Goal: Transaction & Acquisition: Purchase product/service

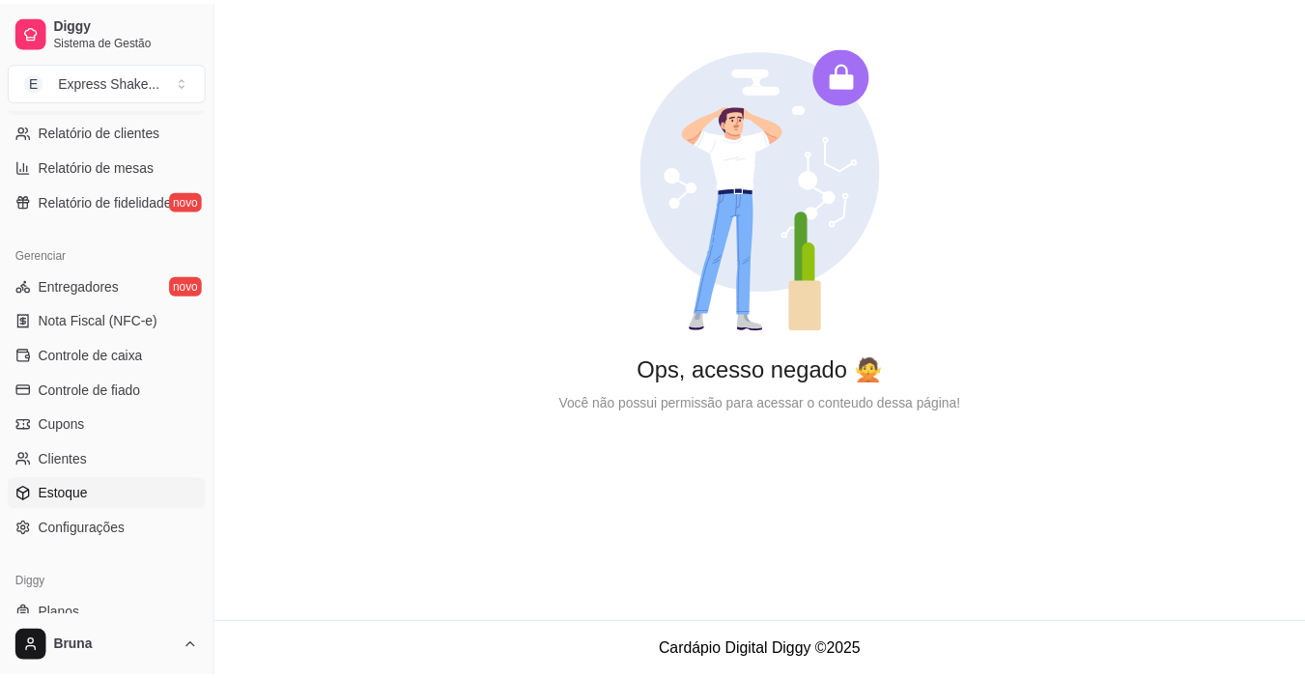
scroll to position [712, 0]
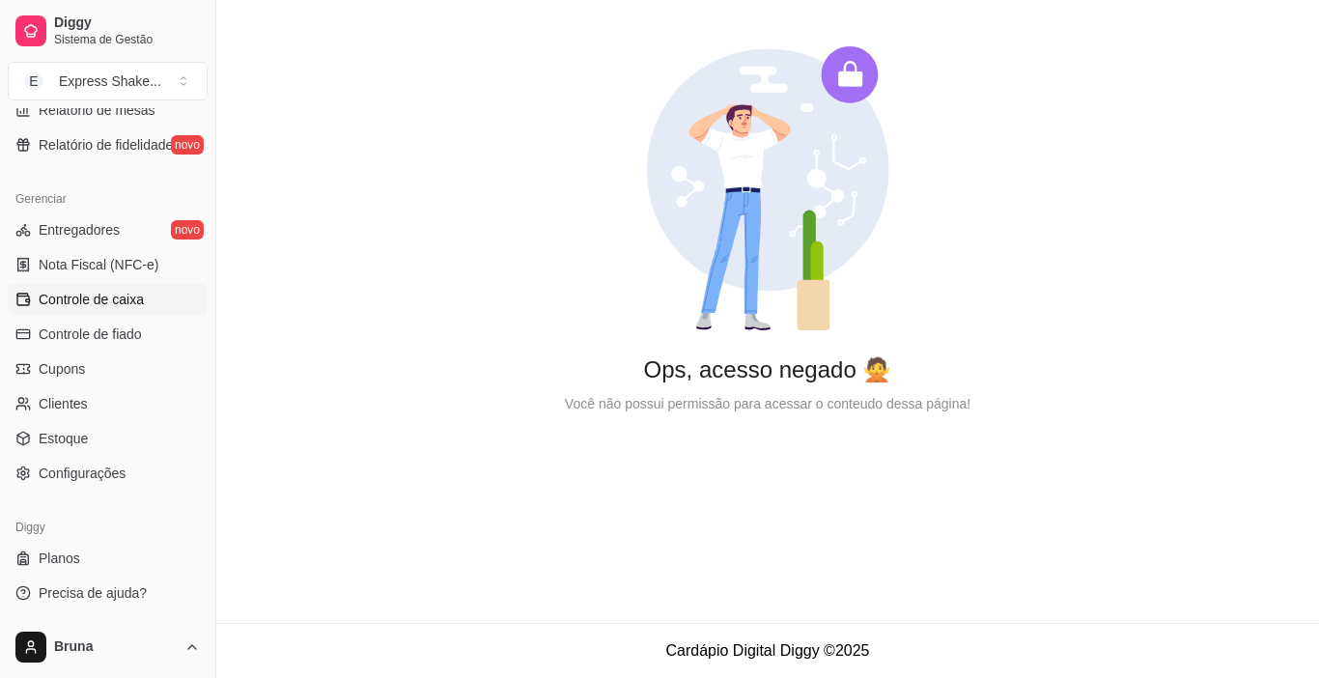
click at [103, 308] on span "Controle de caixa" at bounding box center [91, 299] width 105 height 19
click at [118, 336] on span "Controle de fiado" at bounding box center [90, 333] width 103 height 19
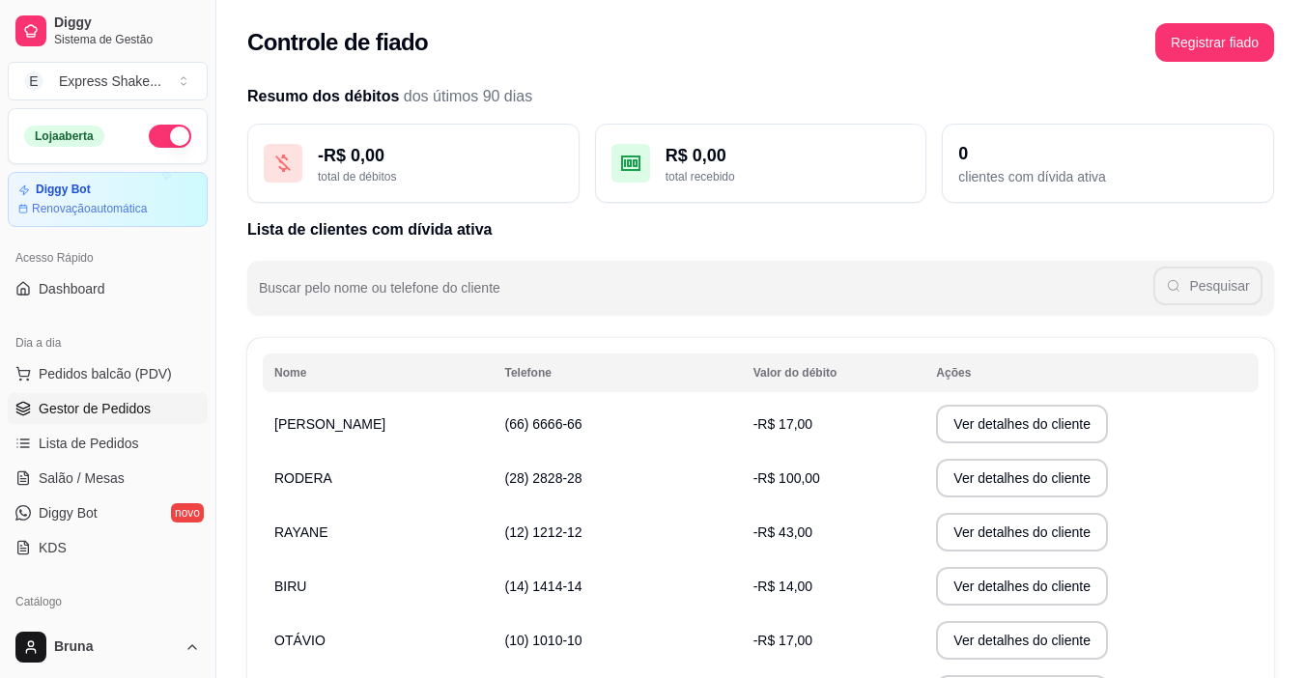
click at [111, 397] on link "Gestor de Pedidos" at bounding box center [108, 408] width 200 height 31
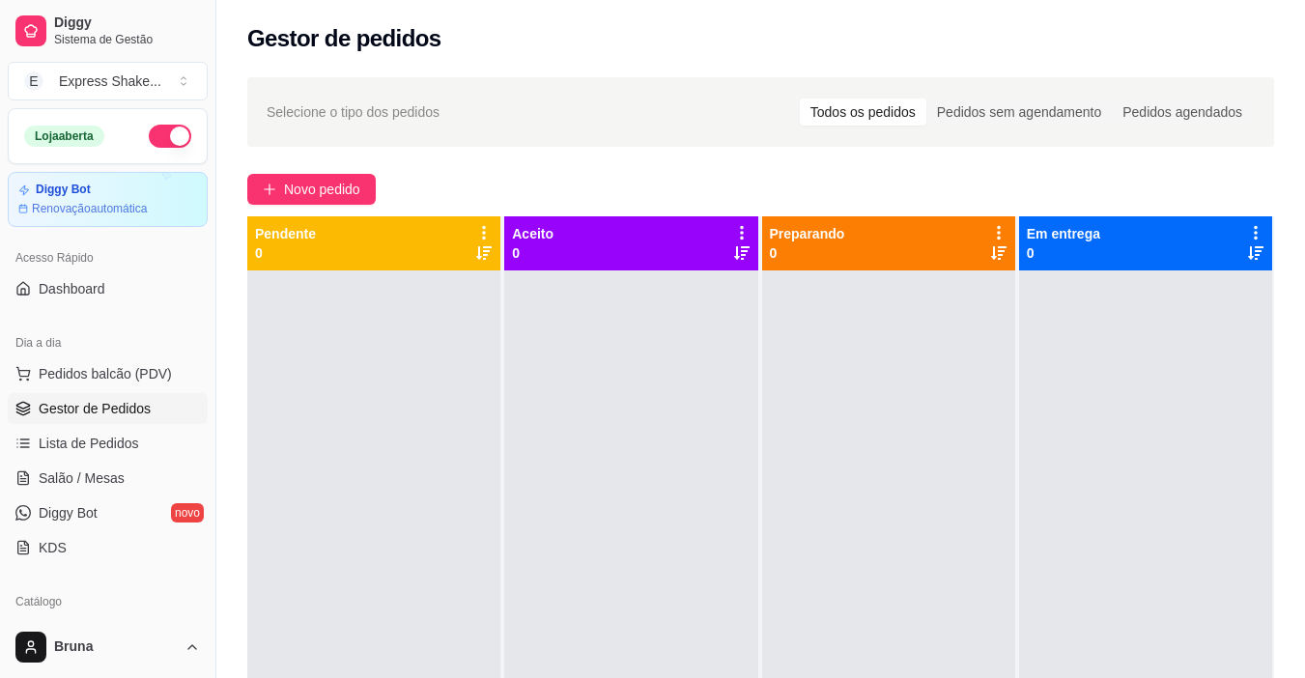
click at [115, 461] on ul "Pedidos balcão (PDV) Gestor de Pedidos Lista de Pedidos Salão / Mesas Diggy Bot…" at bounding box center [108, 460] width 200 height 205
click at [121, 450] on span "Lista de Pedidos" at bounding box center [89, 443] width 100 height 19
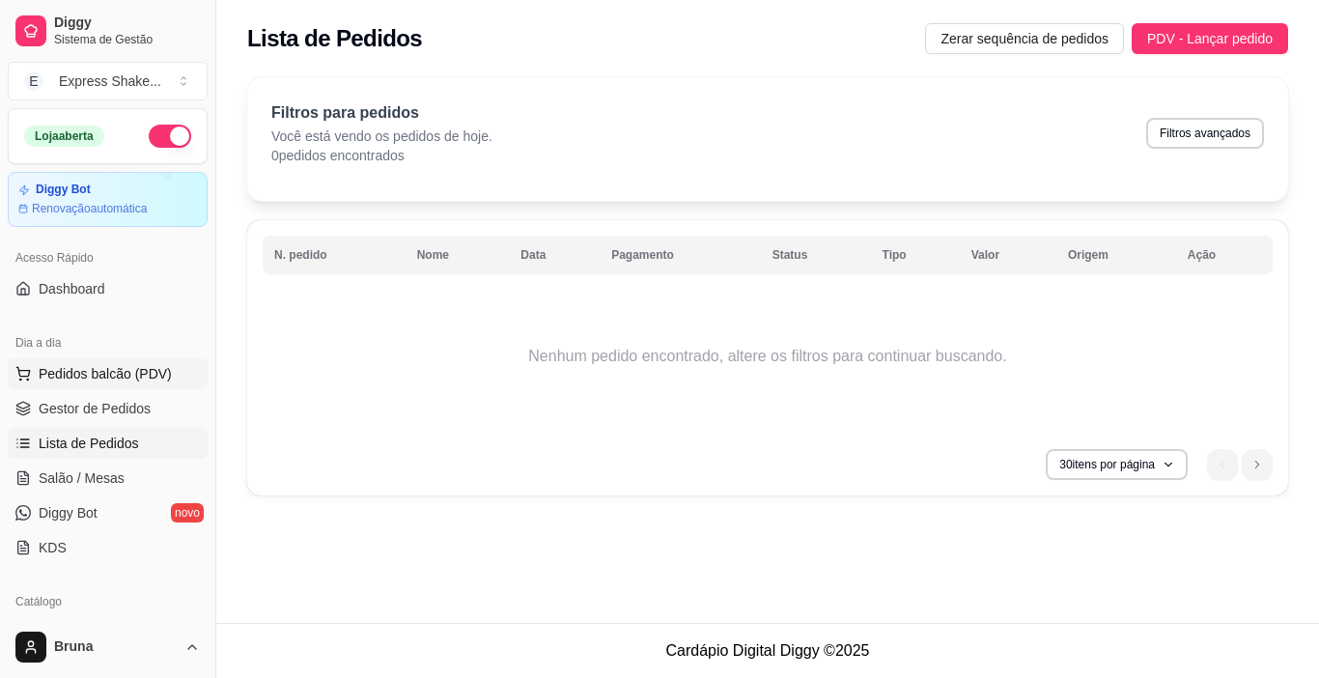
click at [101, 376] on span "Pedidos balcão (PDV)" at bounding box center [105, 373] width 133 height 19
click at [120, 408] on div at bounding box center [131, 362] width 181 height 123
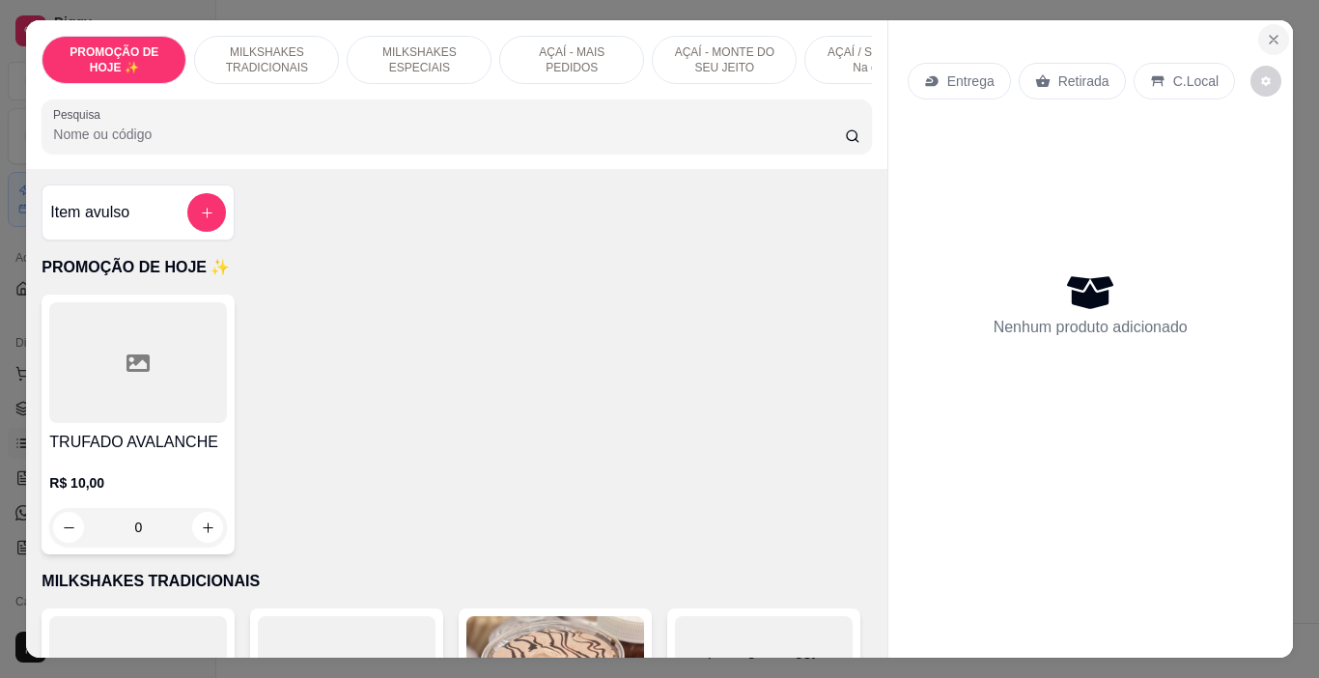
click at [1266, 33] on icon "Close" at bounding box center [1273, 39] width 15 height 15
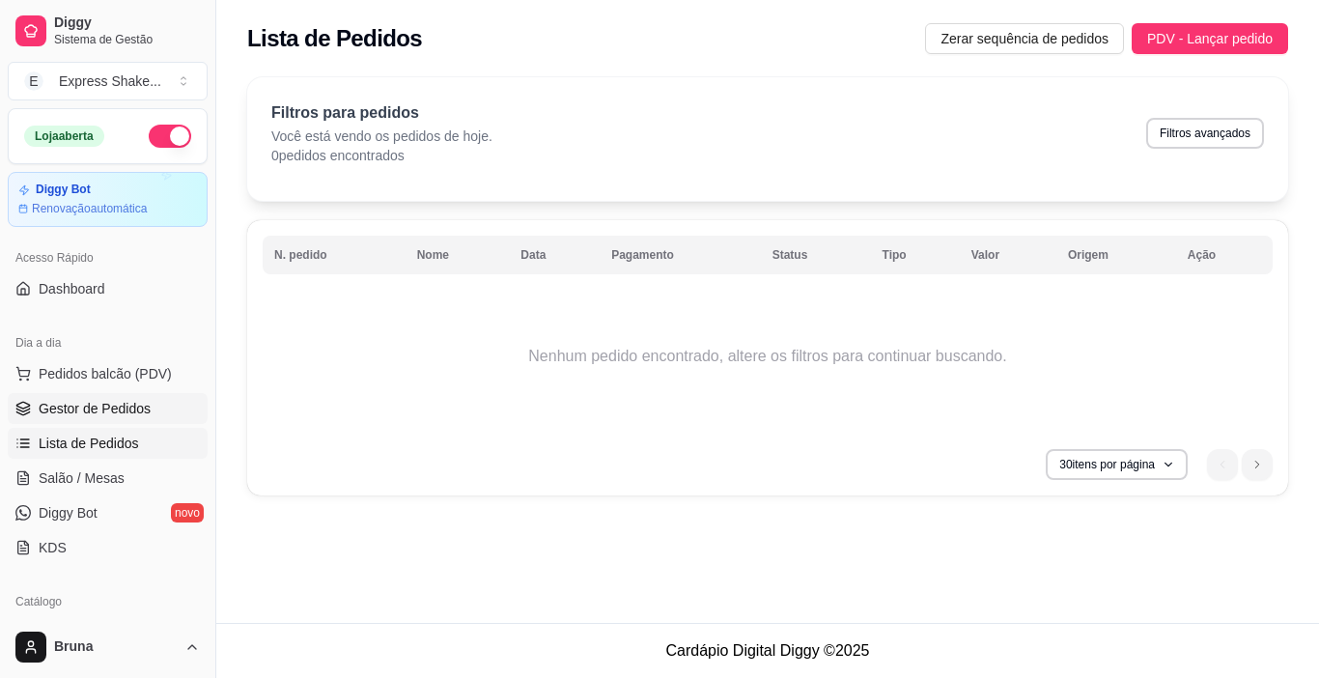
click at [99, 416] on span "Gestor de Pedidos" at bounding box center [95, 408] width 112 height 19
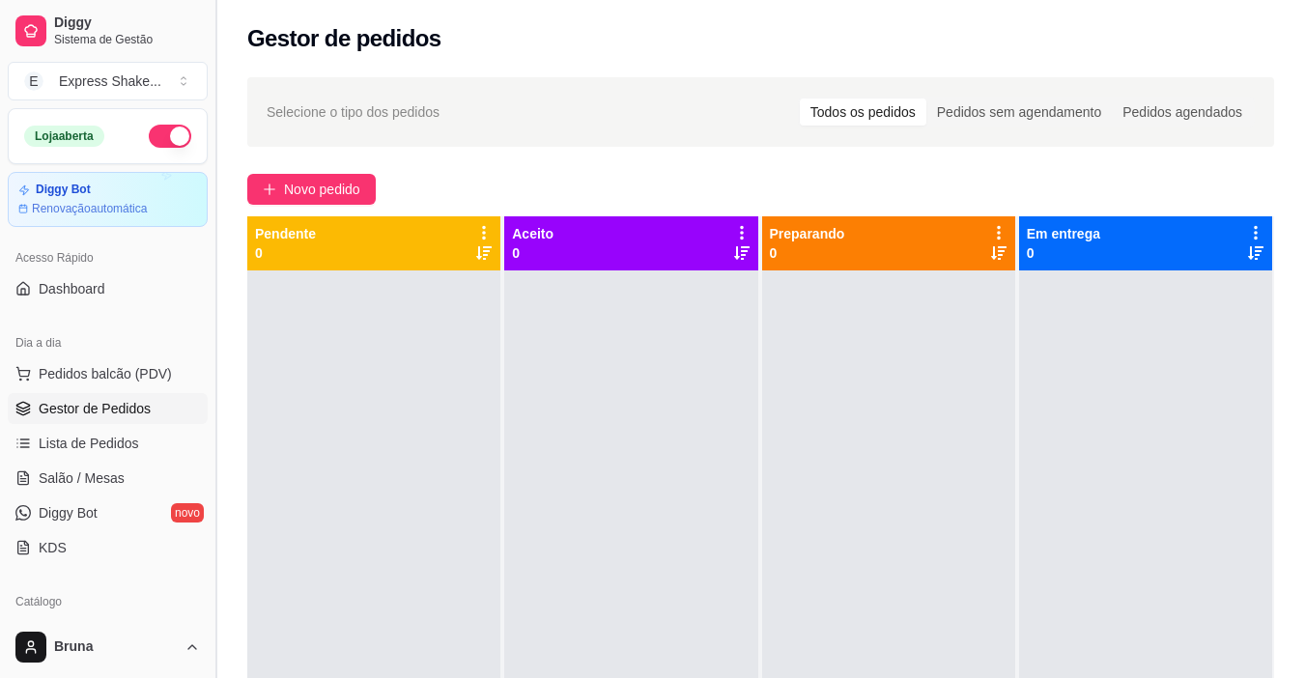
click at [216, 389] on button "Toggle Sidebar" at bounding box center [215, 339] width 15 height 678
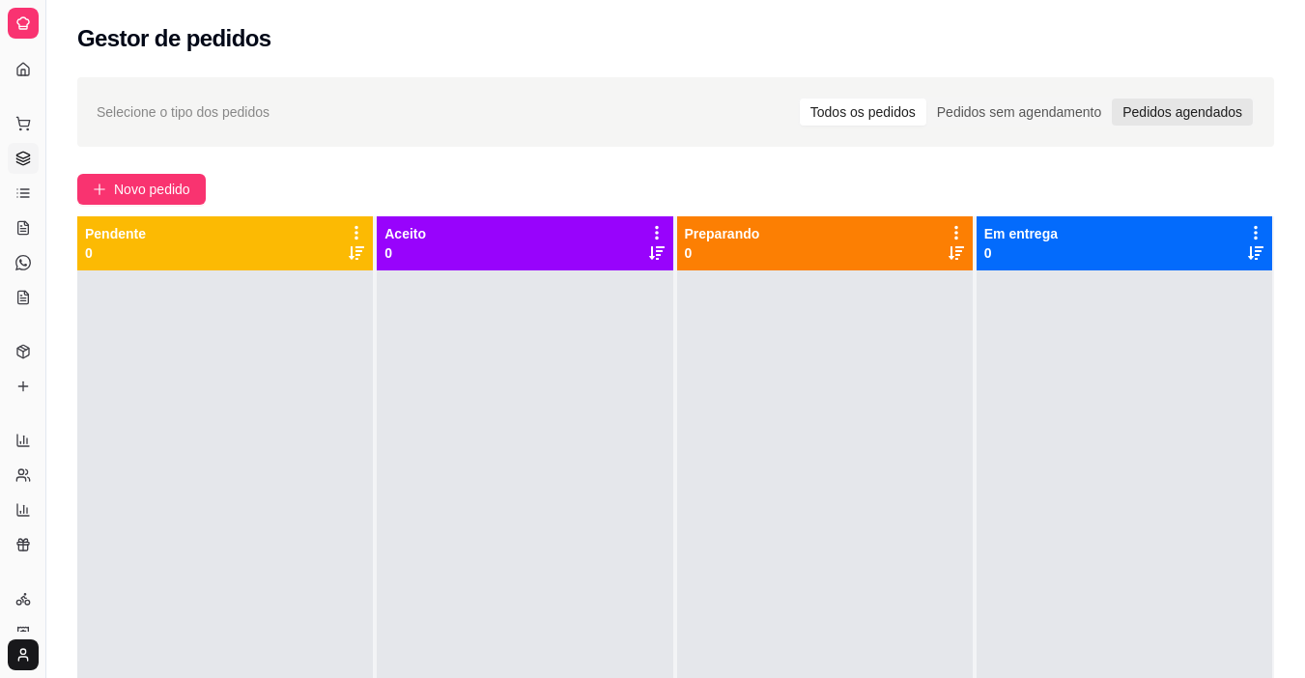
click at [1156, 115] on div "Pedidos agendados" at bounding box center [1182, 112] width 141 height 27
click at [1112, 99] on input "Pedidos agendados" at bounding box center [1112, 99] width 0 height 0
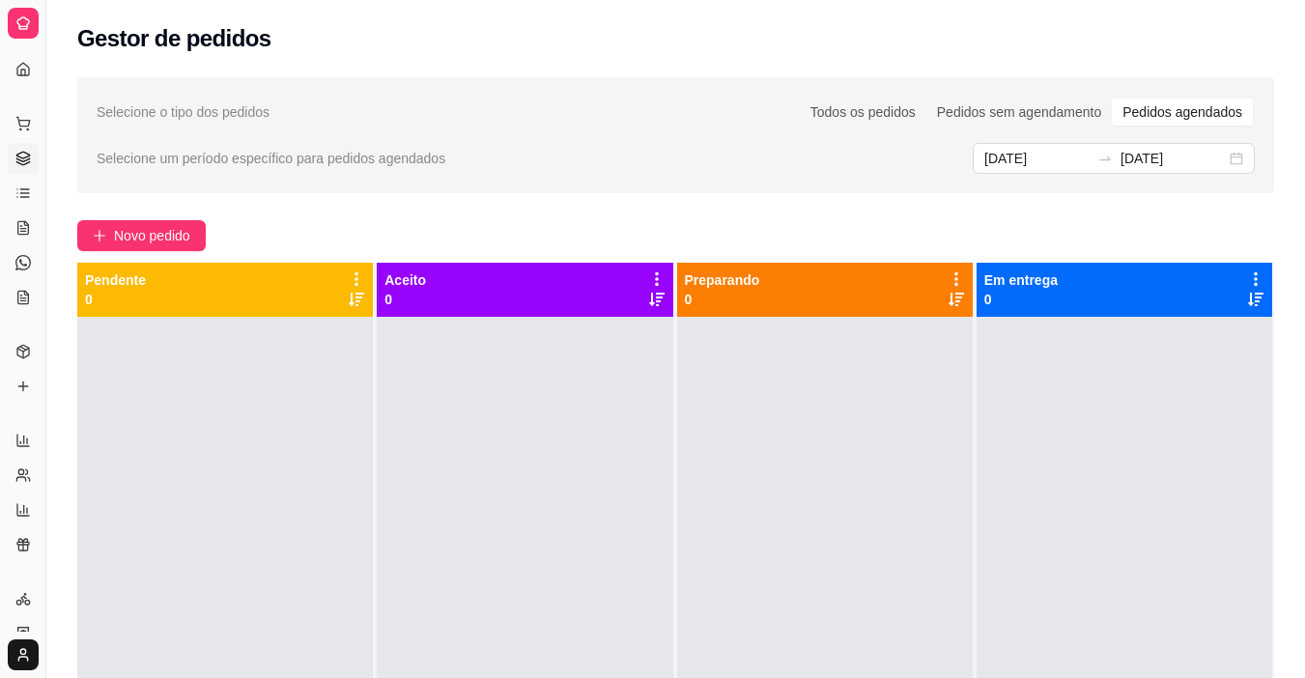
click at [917, 127] on div "Todos os pedidos Pedidos sem agendamento Pedidos agendados" at bounding box center [1026, 112] width 457 height 31
click at [879, 127] on div "Todos os pedidos Pedidos sem agendamento Pedidos agendados" at bounding box center [1026, 112] width 457 height 31
click at [895, 116] on div "Todos os pedidos" at bounding box center [863, 112] width 127 height 27
click at [800, 99] on input "Todos os pedidos" at bounding box center [800, 99] width 0 height 0
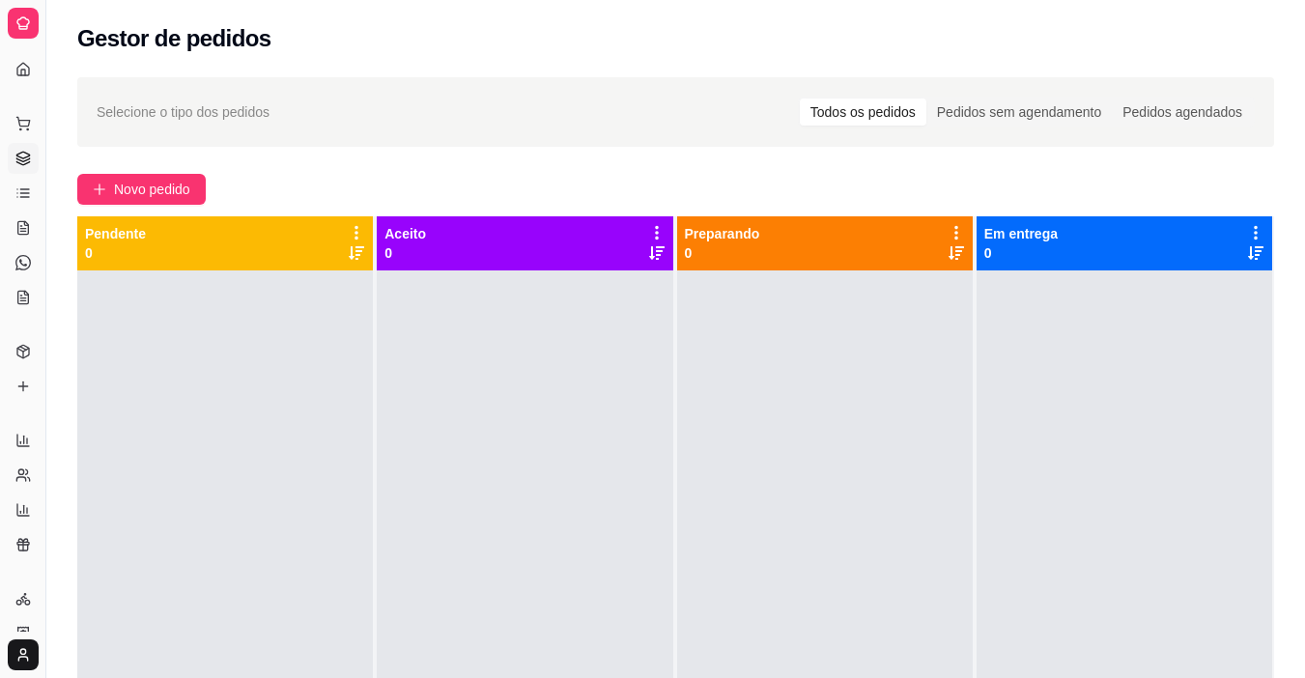
click at [24, 667] on html "Diggy Sistema de Gestão E Express Shake ... Loja aberta Diggy Bot Renovação aut…" at bounding box center [652, 339] width 1305 height 678
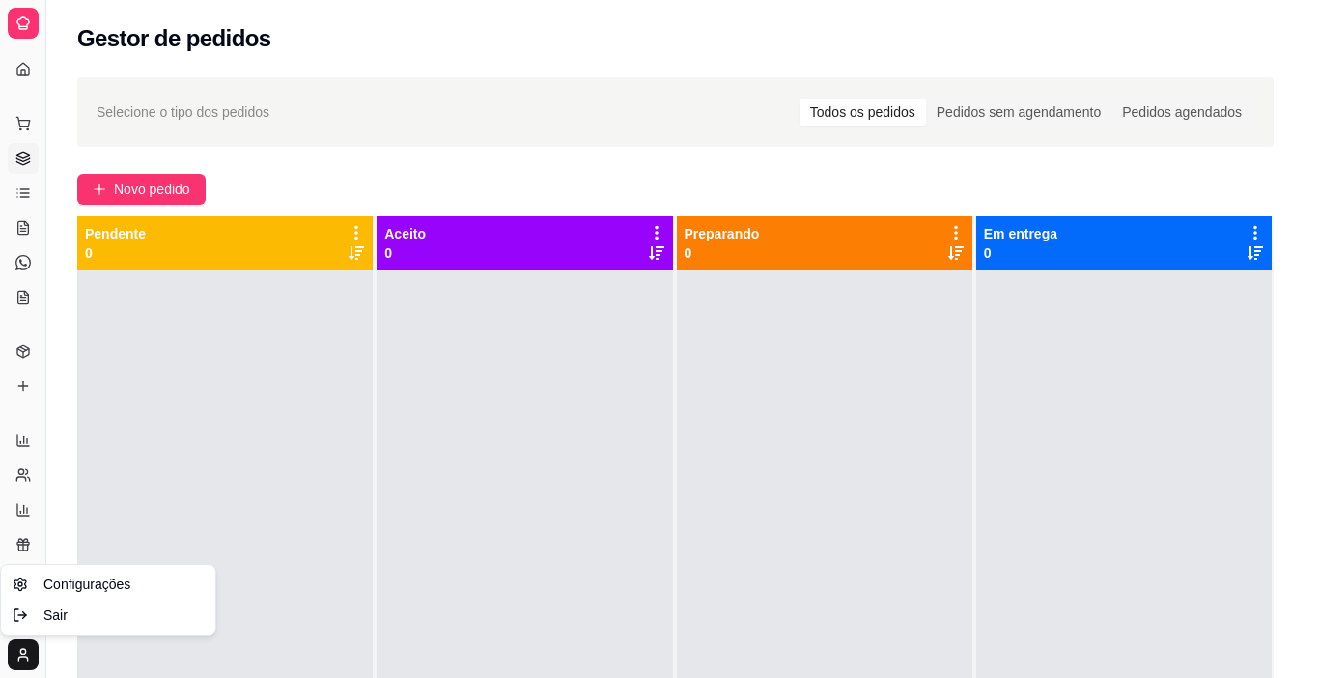
click at [187, 389] on html "Diggy Sistema de Gestão E Express Shake ... Loja aberta Diggy Bot Renovação aut…" at bounding box center [659, 339] width 1319 height 678
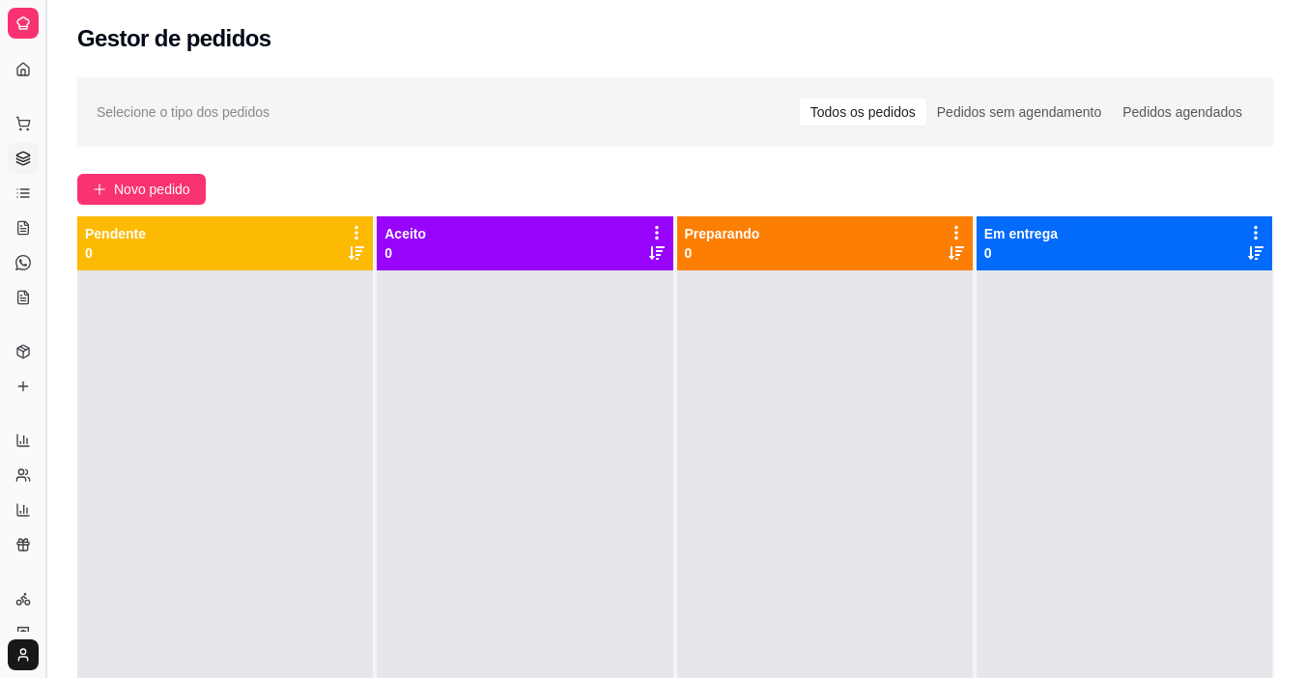
click at [43, 399] on button "Toggle Sidebar" at bounding box center [45, 339] width 15 height 678
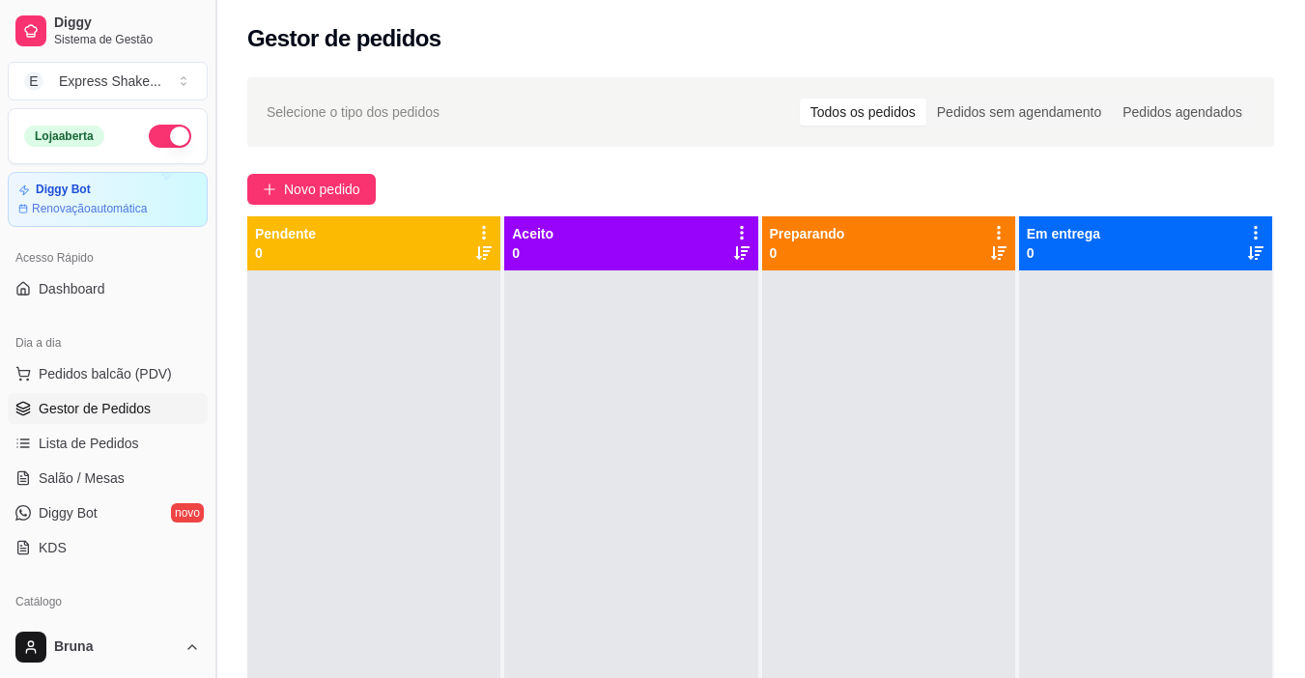
click at [214, 423] on button "Toggle Sidebar" at bounding box center [215, 339] width 15 height 678
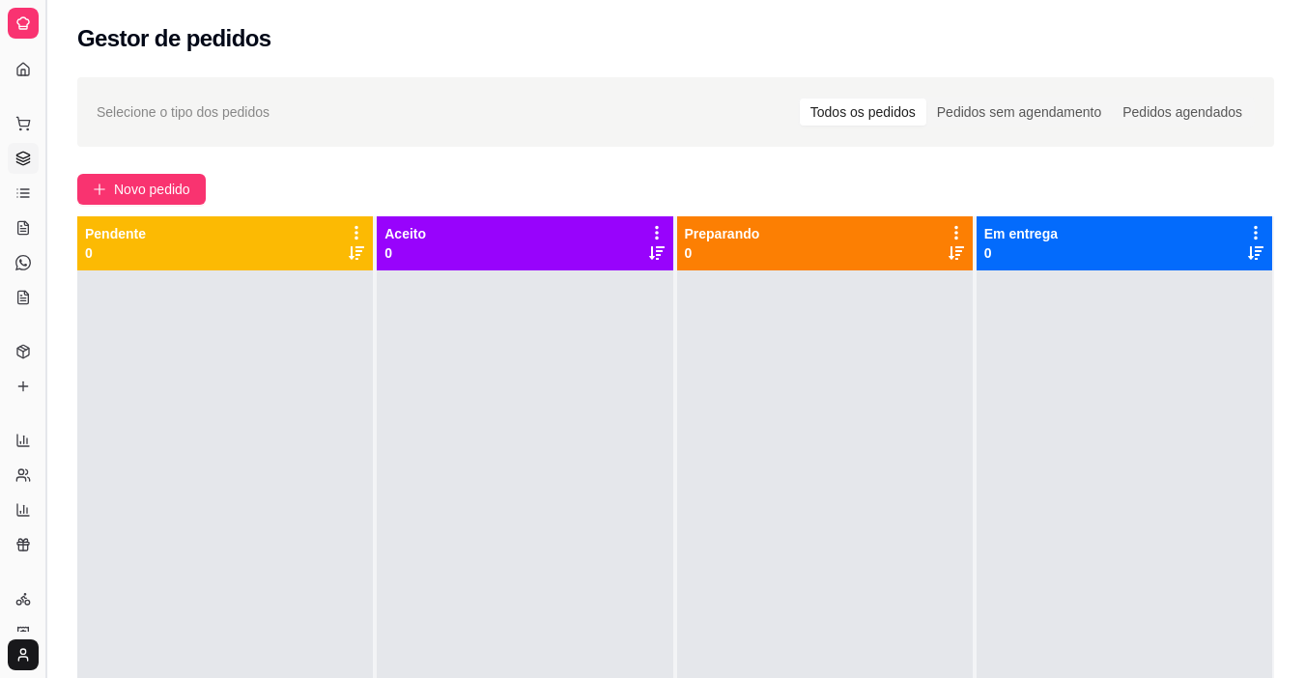
click at [50, 552] on button "Toggle Sidebar" at bounding box center [45, 339] width 15 height 678
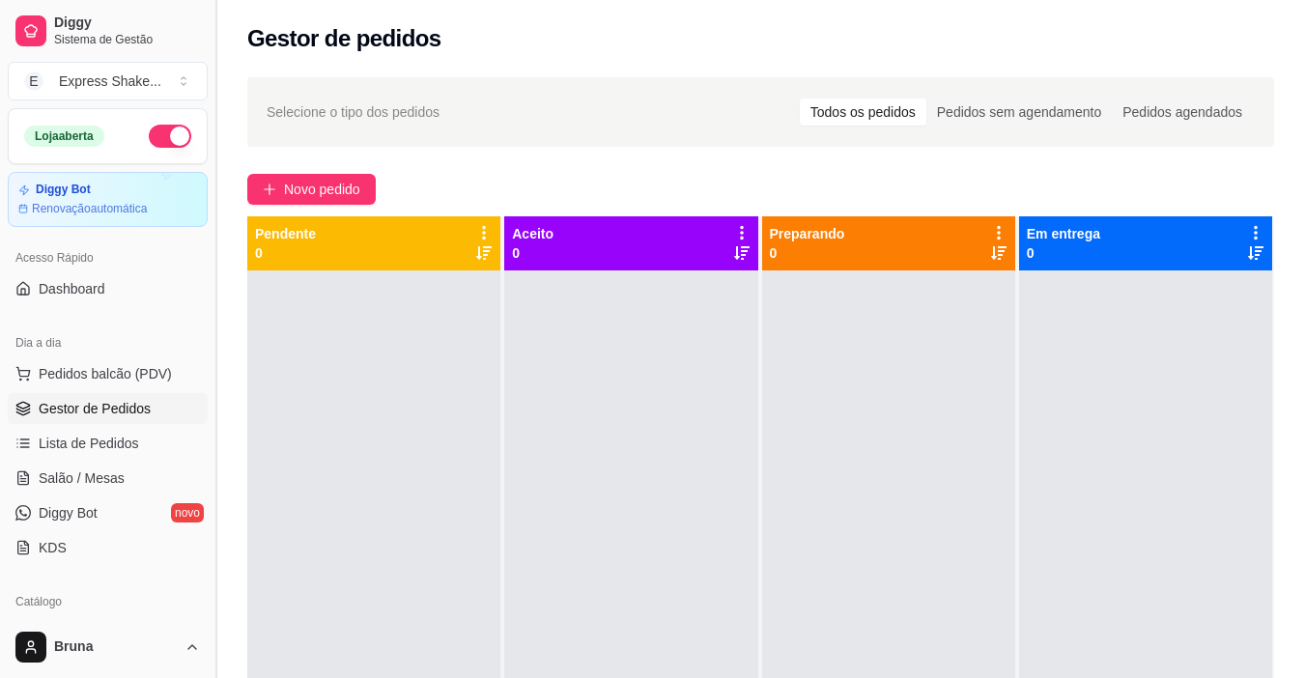
click at [211, 451] on button "Toggle Sidebar" at bounding box center [215, 339] width 15 height 678
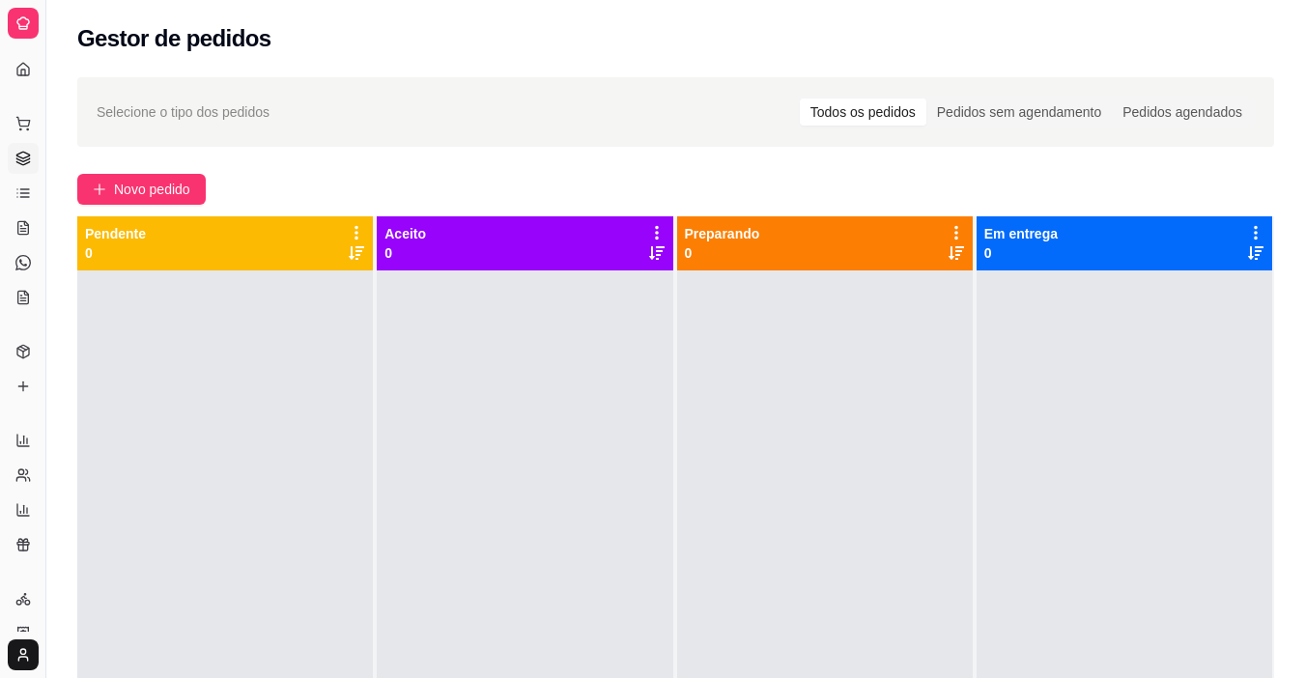
click at [280, 478] on div at bounding box center [225, 609] width 296 height 678
click at [178, 185] on span "Novo pedido" at bounding box center [152, 189] width 76 height 21
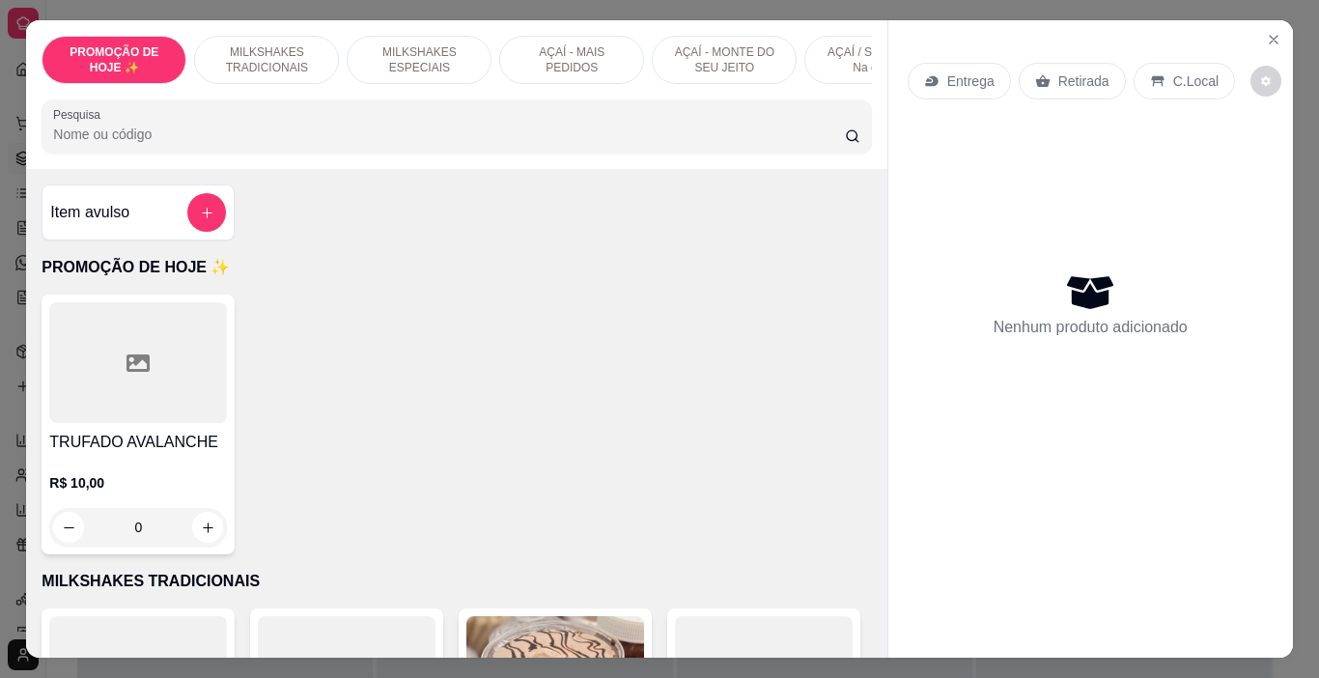
scroll to position [0, 726]
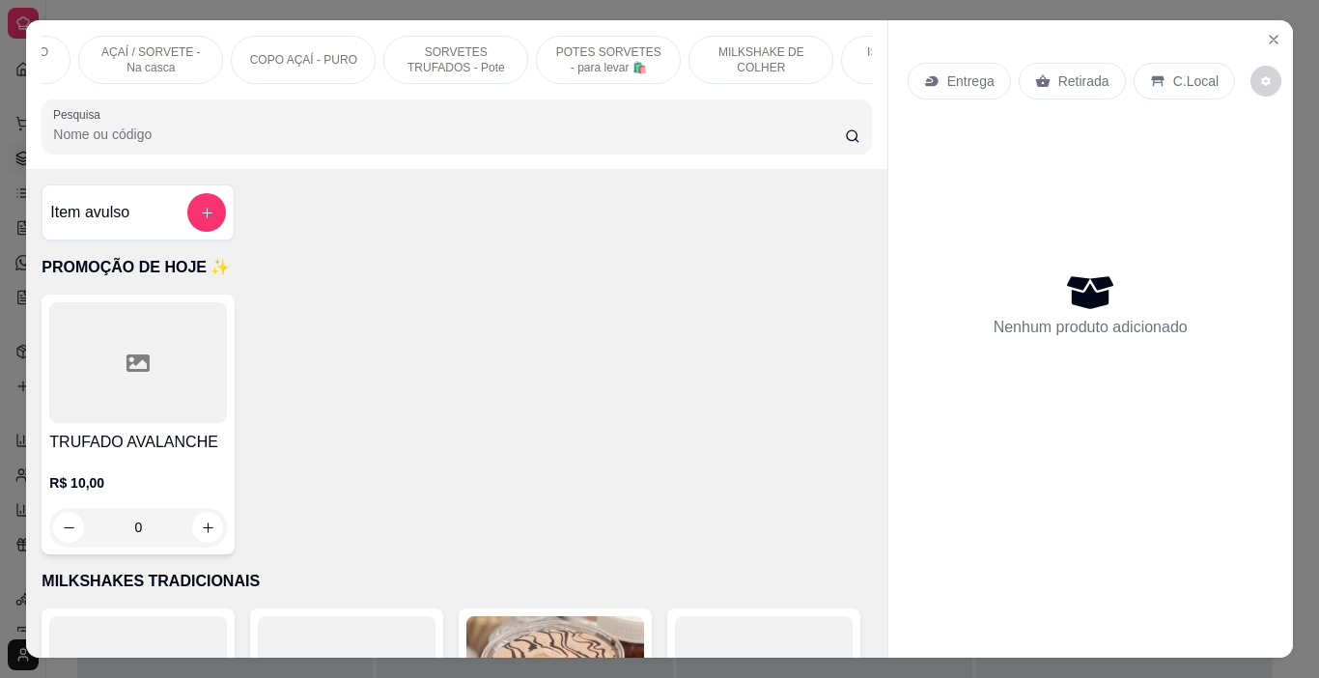
click at [161, 53] on p "AÇAÍ / SORVETE - Na casca" at bounding box center [151, 59] width 112 height 31
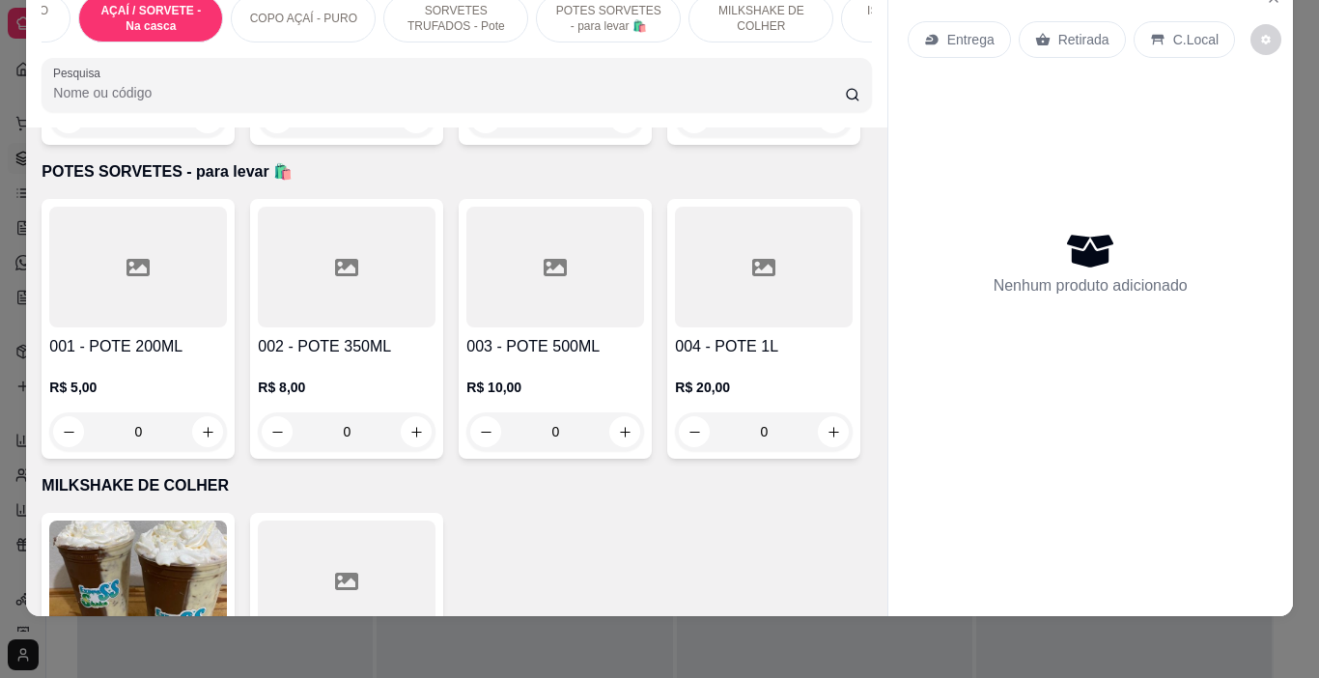
scroll to position [5729, 0]
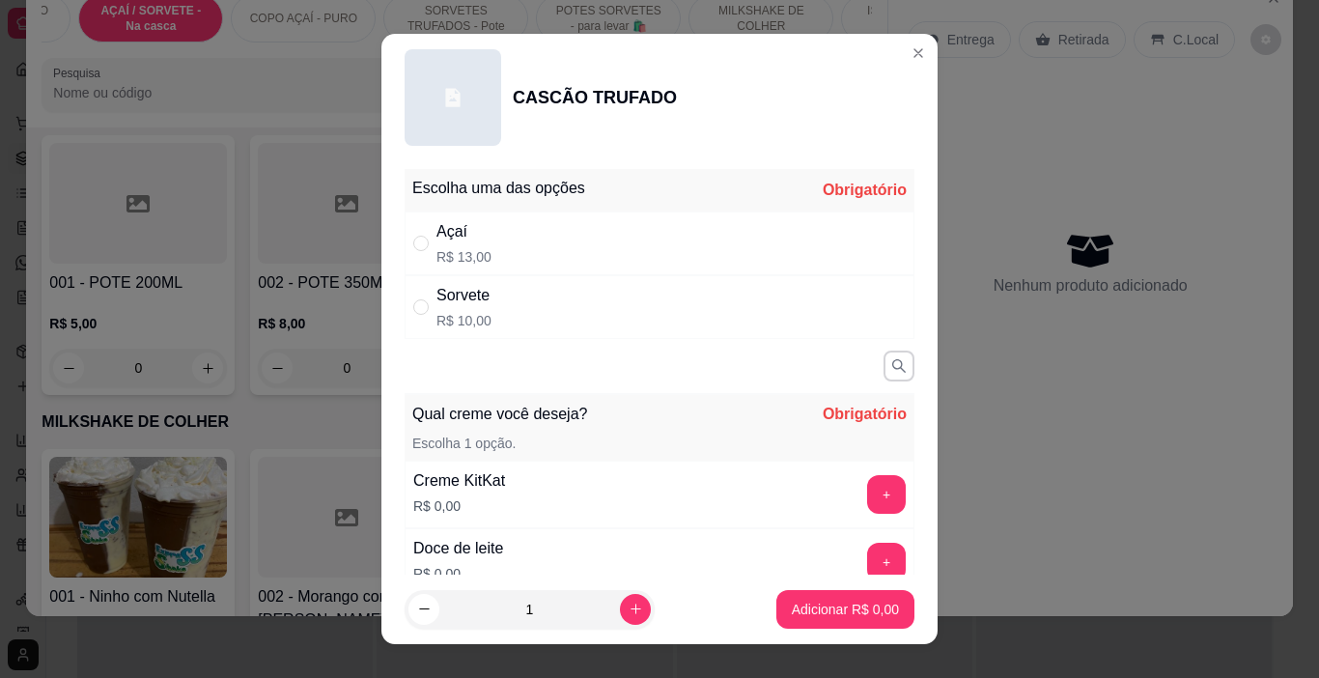
click at [444, 314] on p "R$ 10,00" at bounding box center [464, 320] width 55 height 19
radio input "true"
click at [629, 604] on icon "increase-product-quantity" at bounding box center [636, 609] width 14 height 14
click at [629, 604] on icon "increase-product-quantity" at bounding box center [636, 610] width 14 height 14
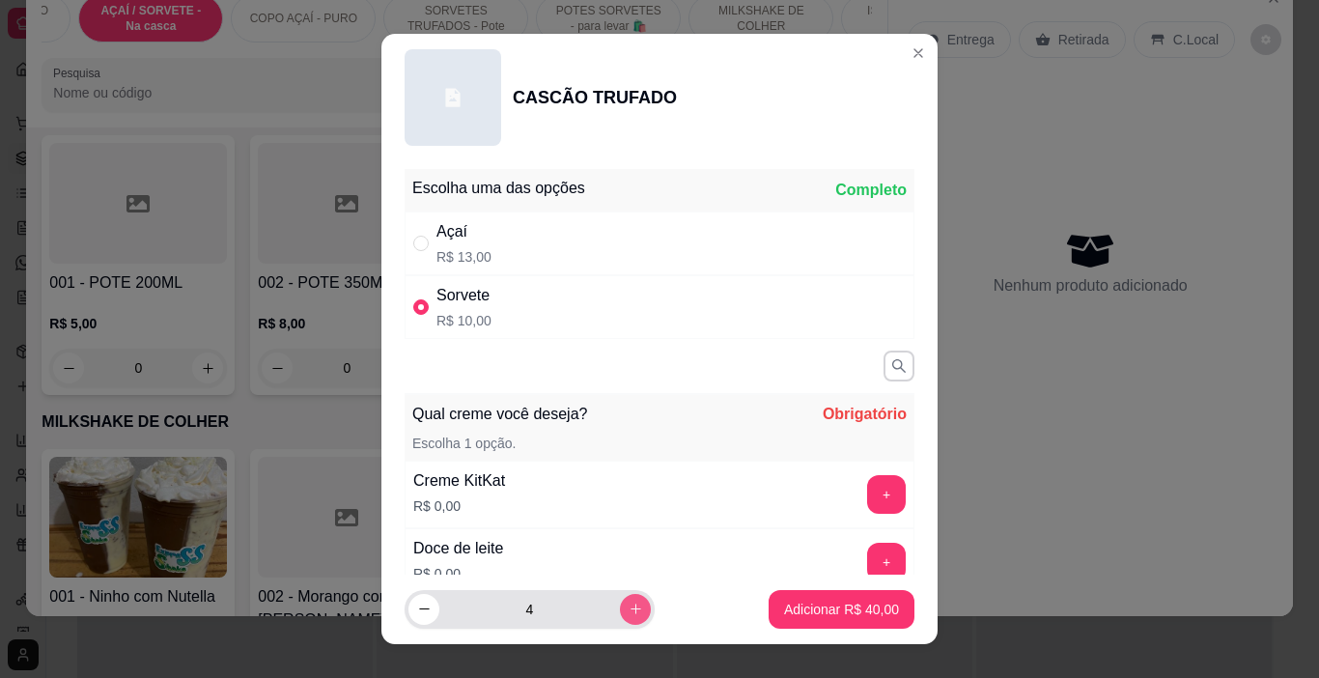
click at [629, 604] on icon "increase-product-quantity" at bounding box center [636, 609] width 14 height 14
type input "5"
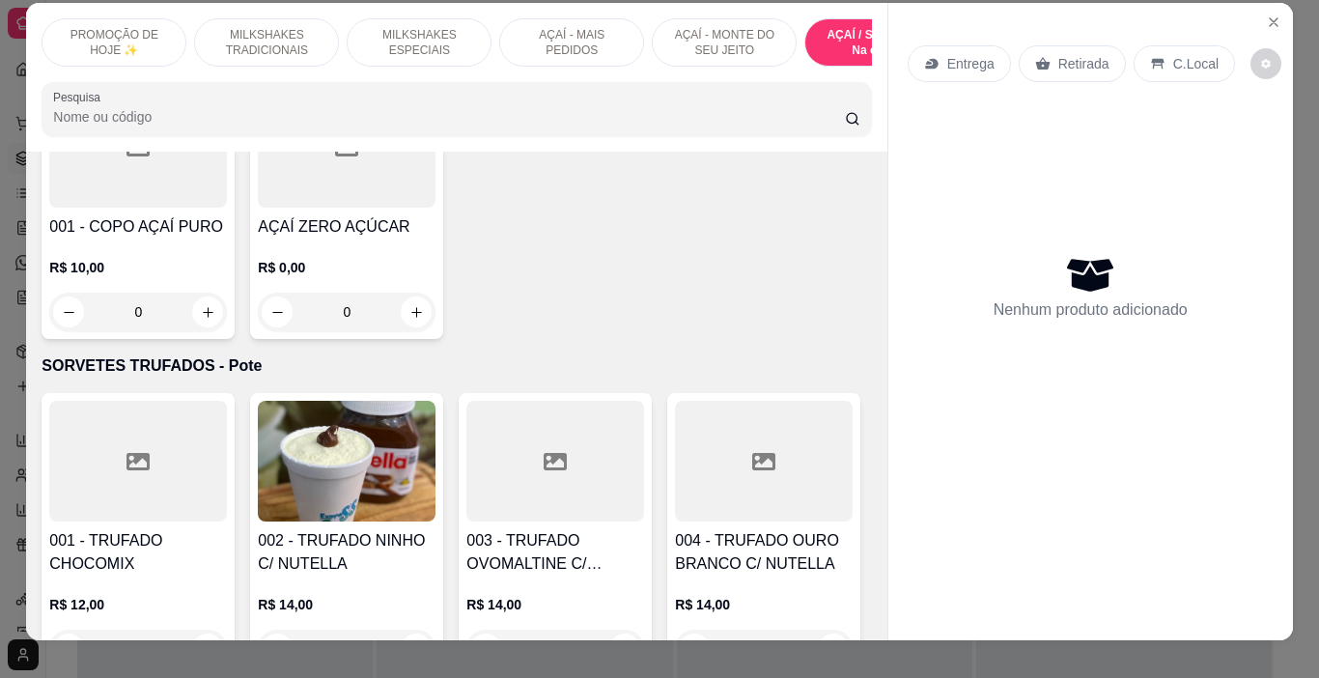
scroll to position [0, 0]
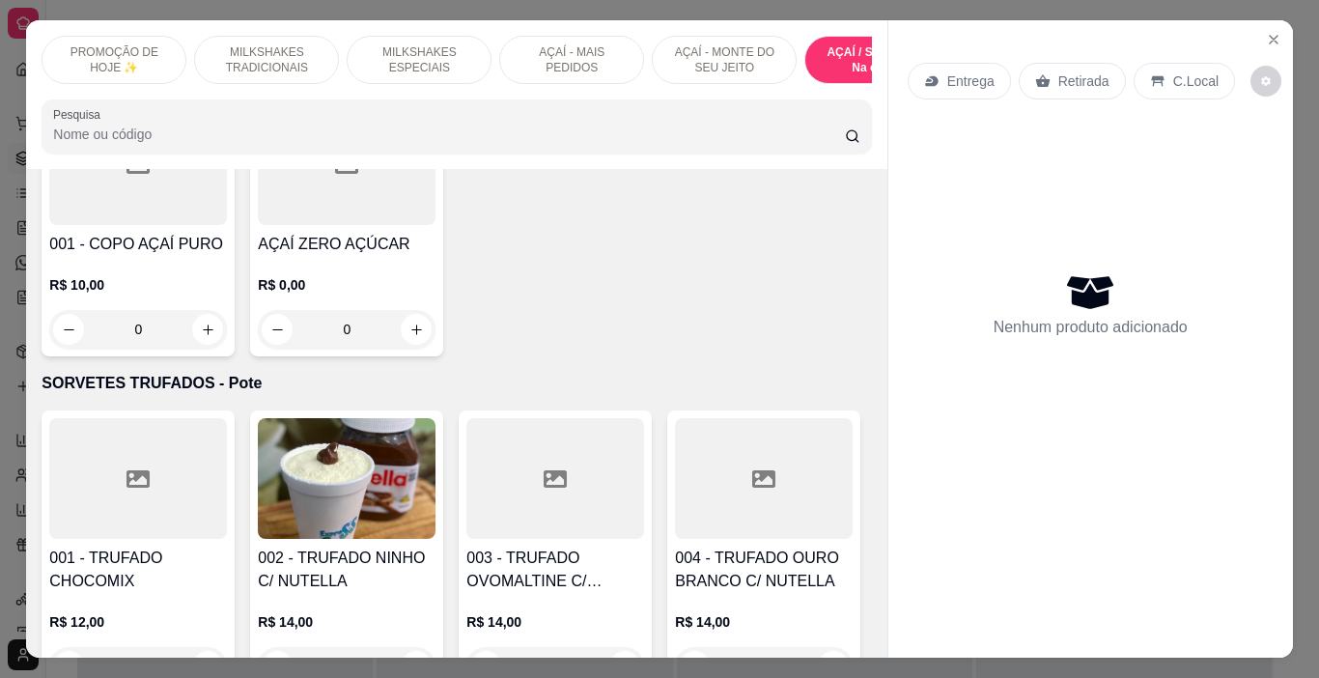
click at [219, 57] on p "MILKSHAKES TRADICIONAIS" at bounding box center [267, 59] width 112 height 31
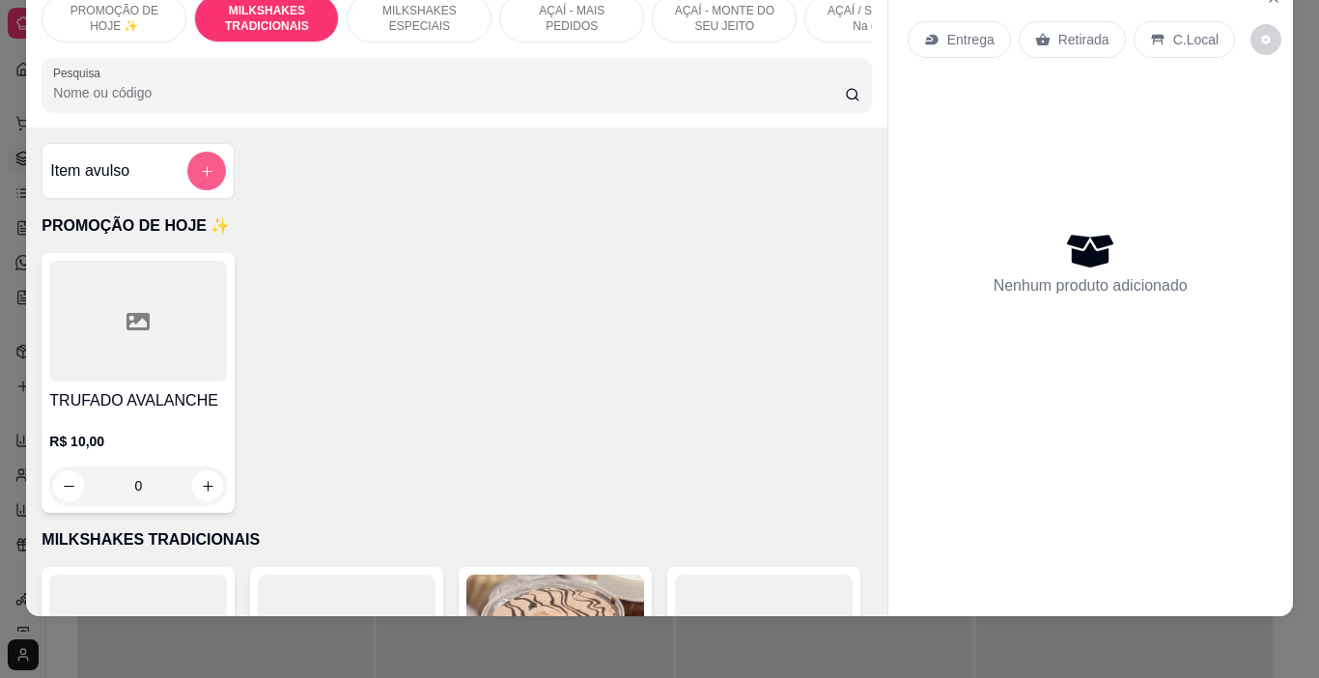
click at [211, 163] on button "add-separate-item" at bounding box center [206, 171] width 39 height 39
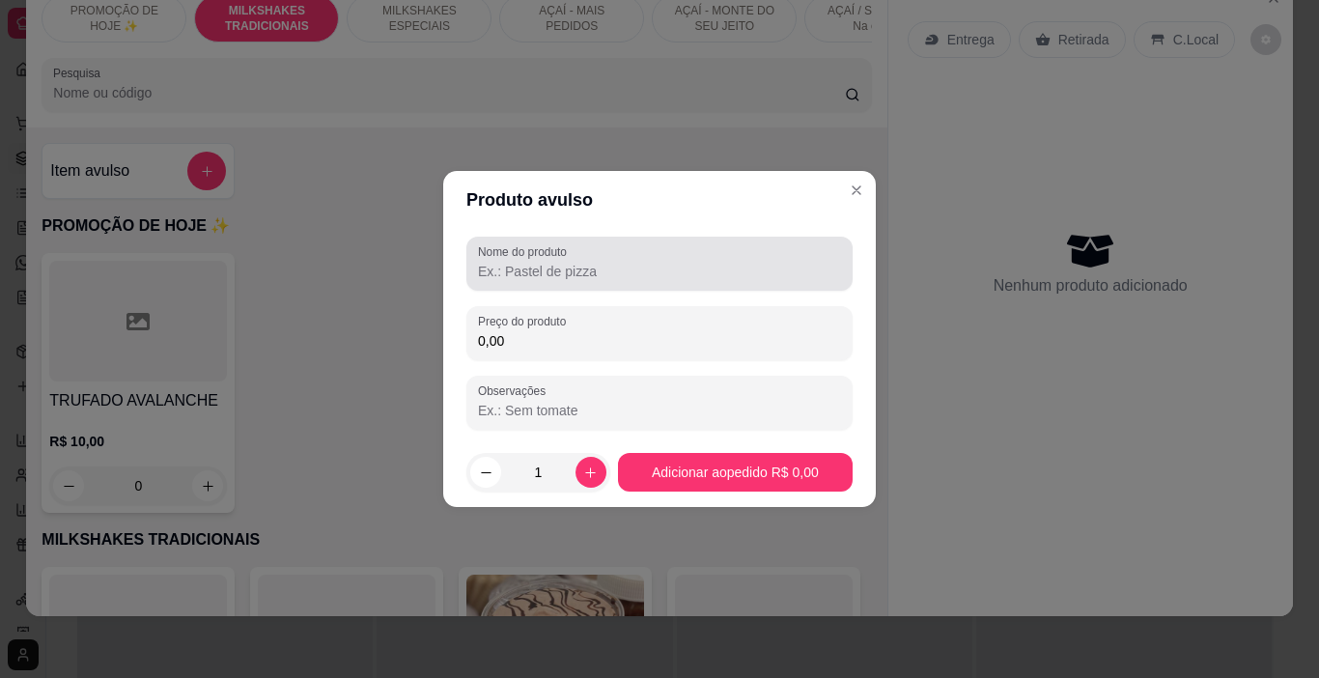
click at [515, 281] on div at bounding box center [659, 263] width 363 height 39
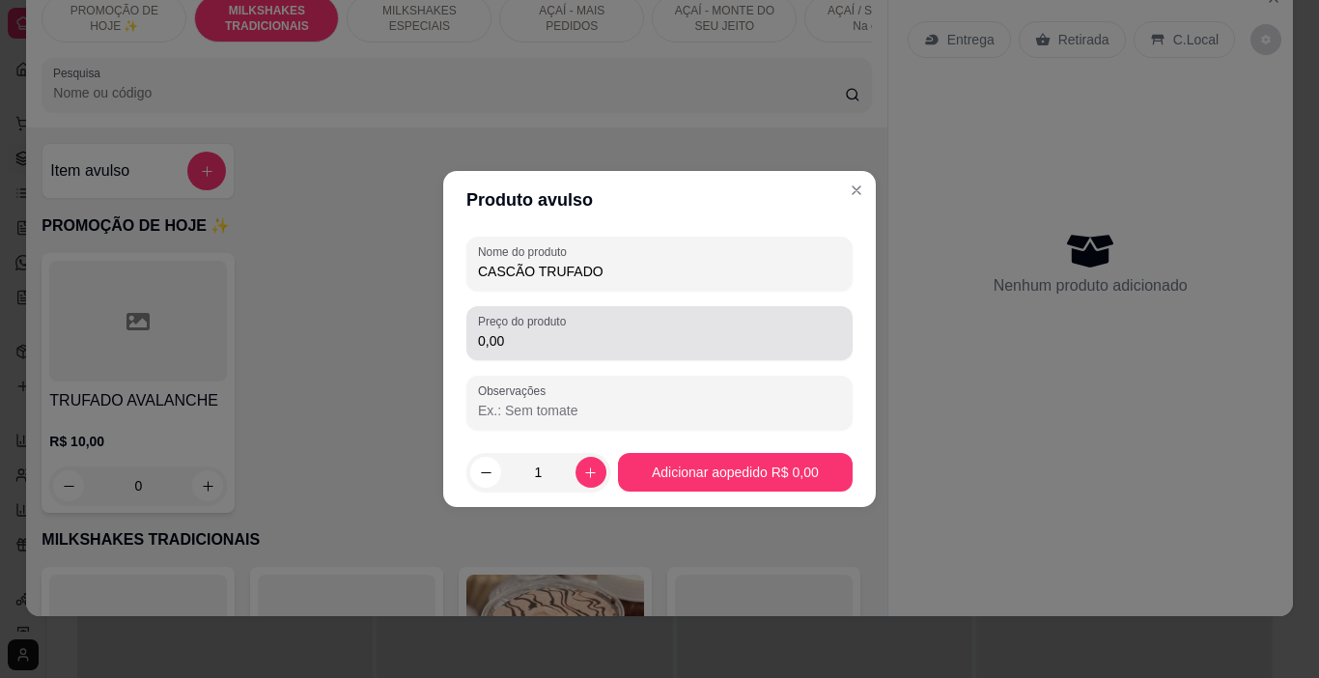
type input "CASCÃO TRUFADO"
click at [537, 333] on input "0,00" at bounding box center [659, 340] width 363 height 19
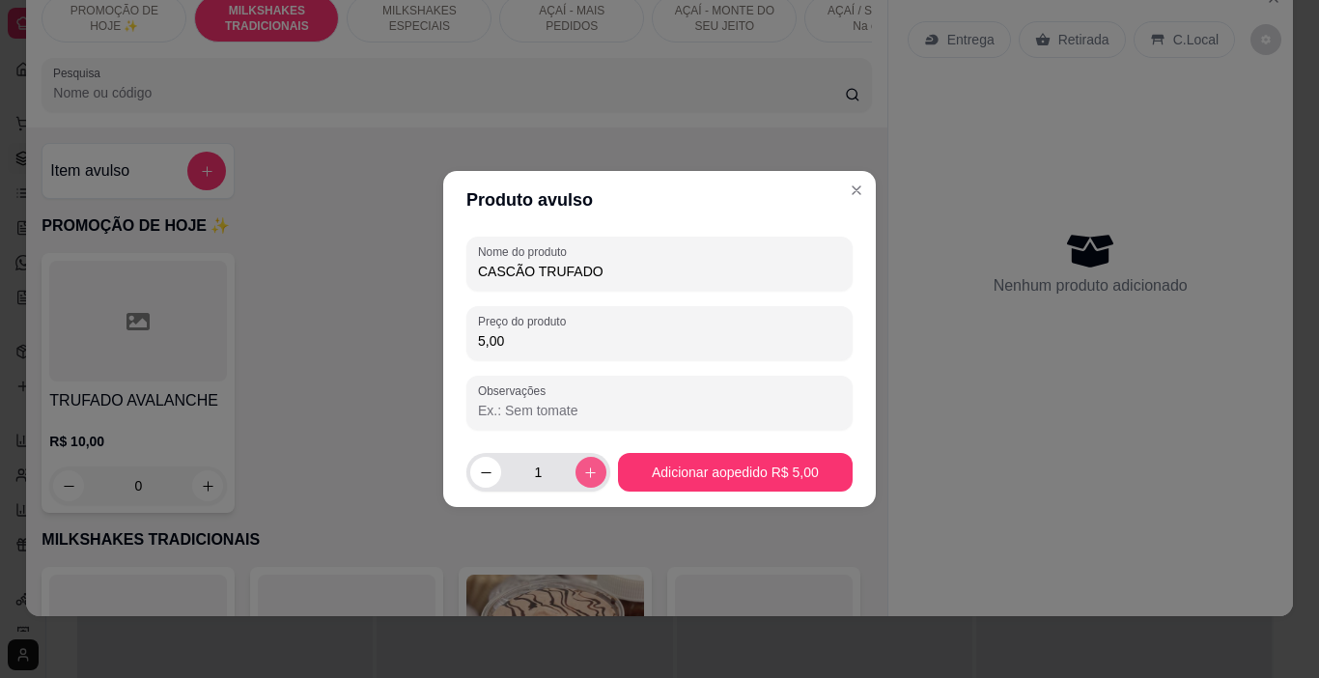
type input "5,00"
click at [595, 477] on button "increase-product-quantity" at bounding box center [591, 472] width 30 height 30
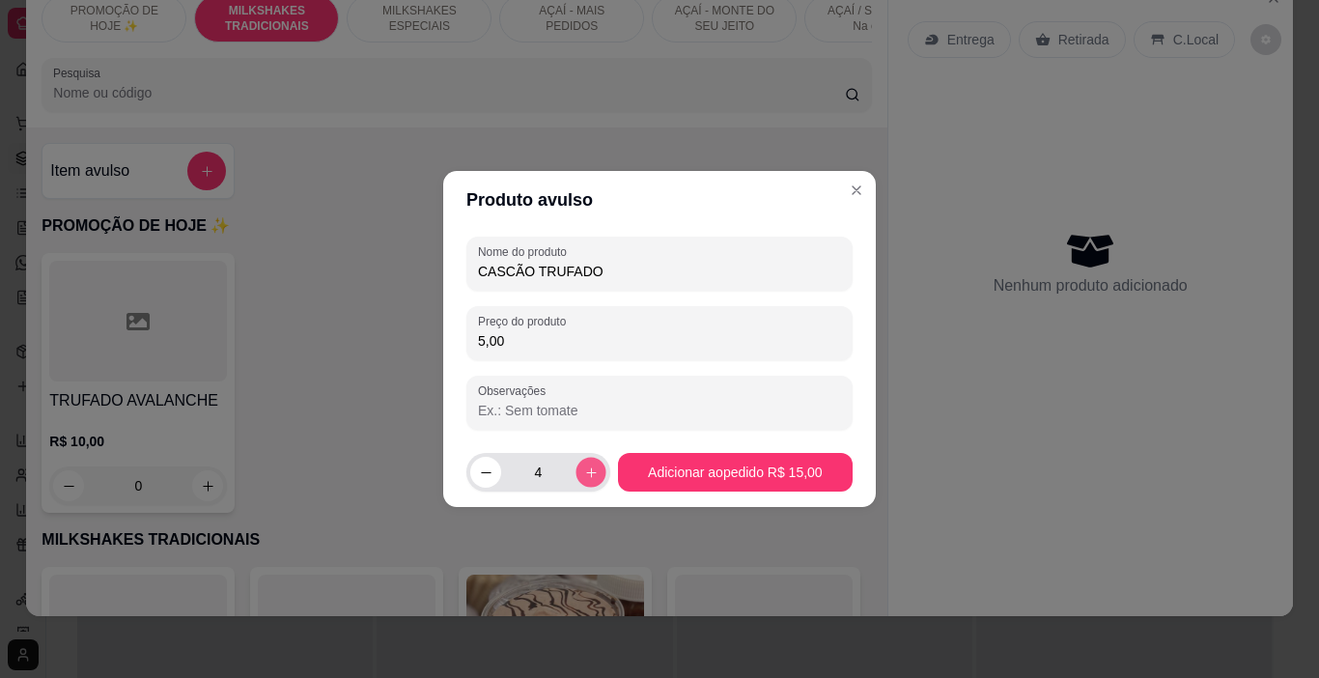
type input "5"
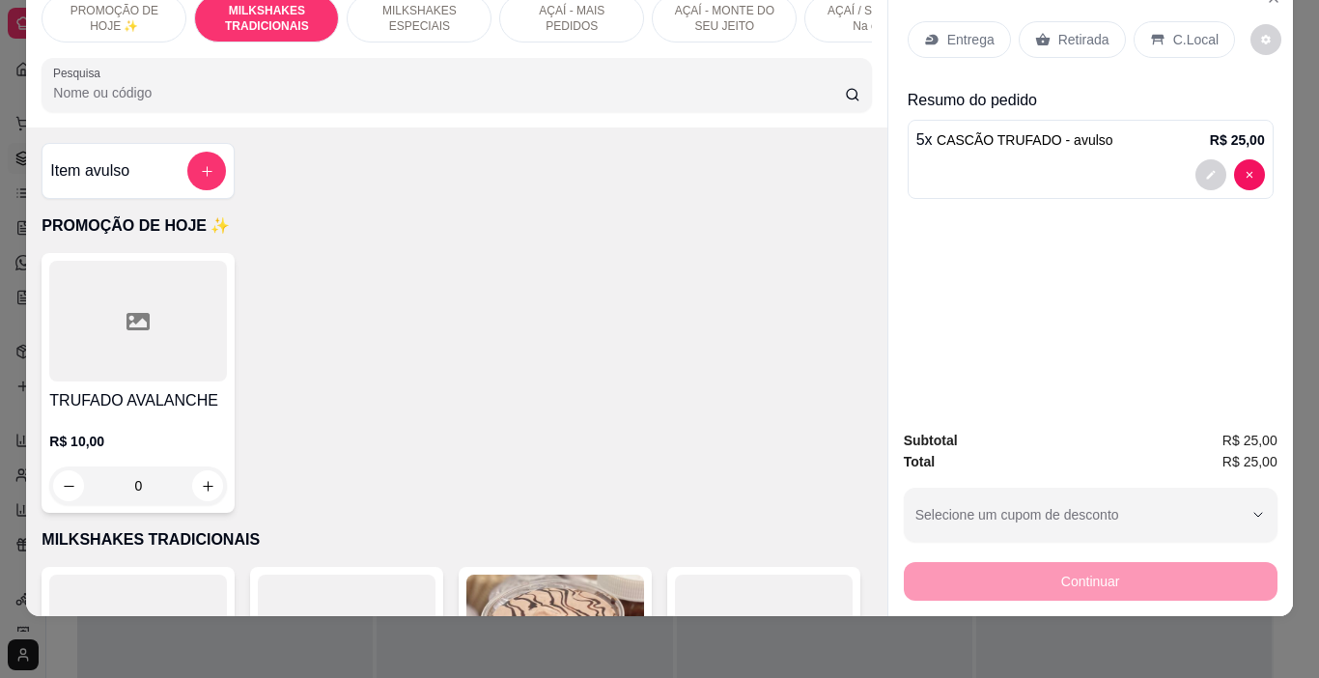
scroll to position [0, 726]
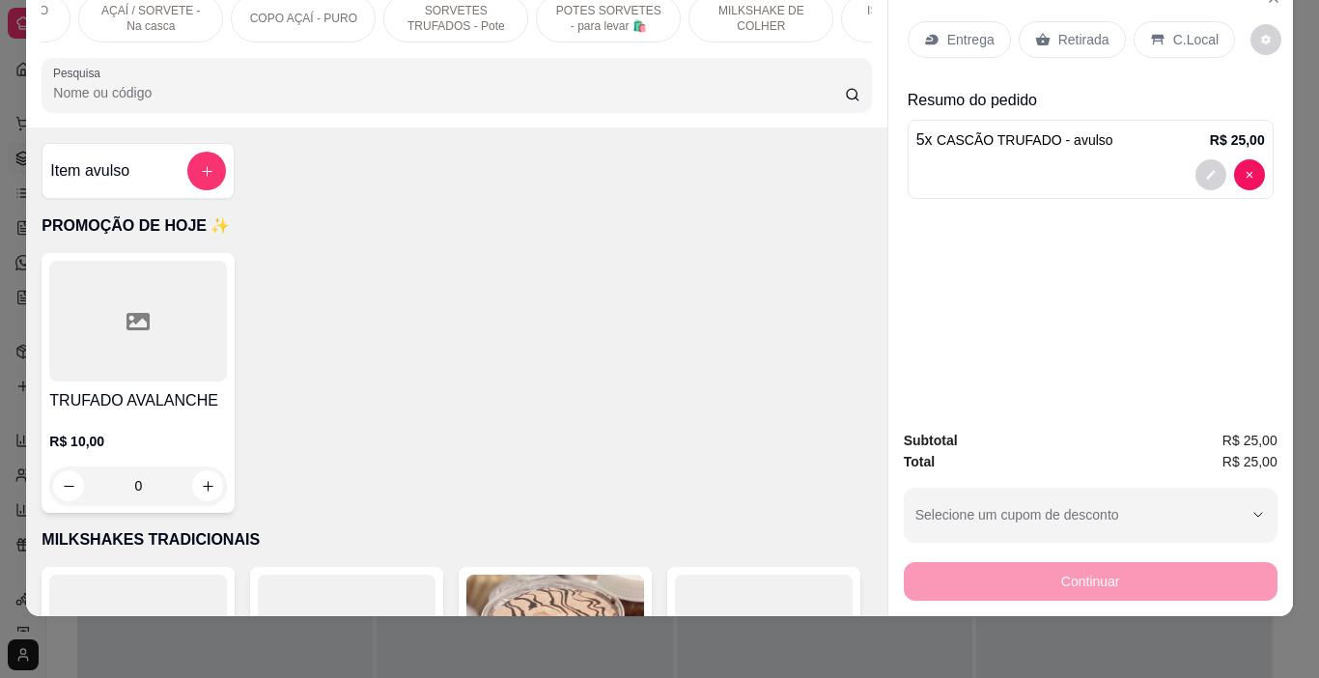
click at [582, 7] on p "POTES SORVETES - para levar 🛍️" at bounding box center [608, 18] width 112 height 31
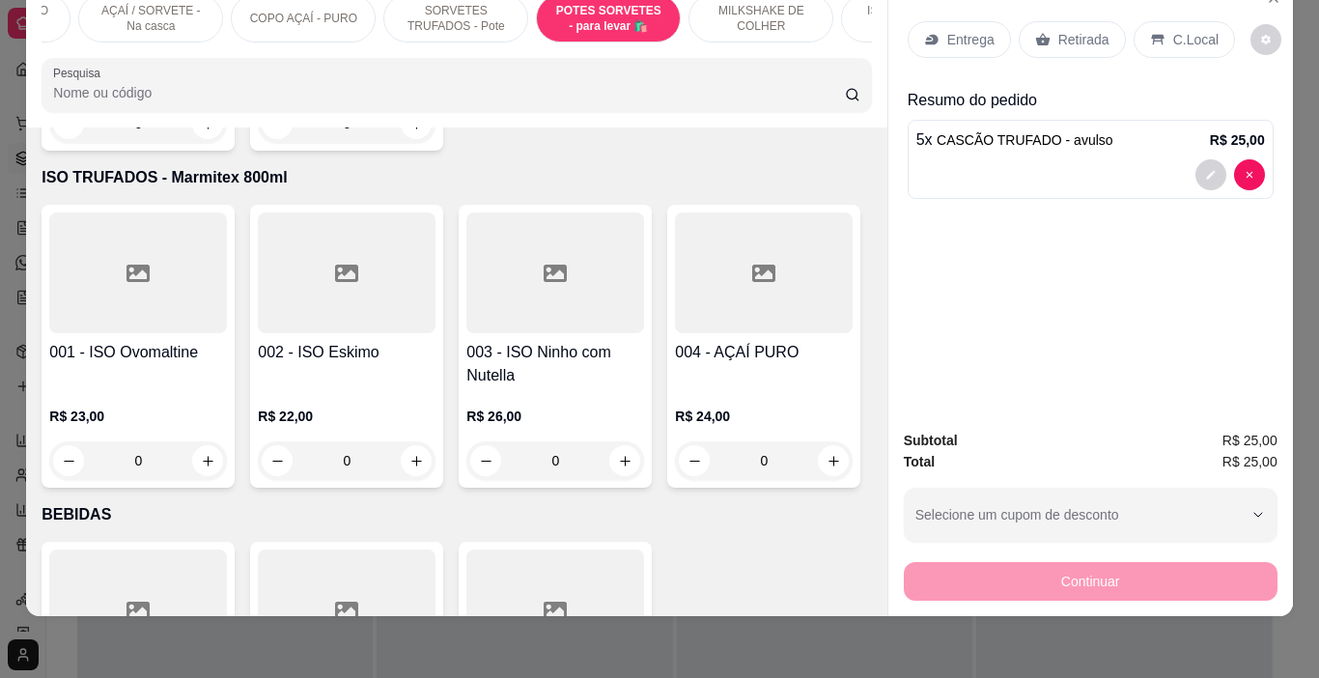
click at [198, 26] on div "AÇAÍ / SORVETE - Na casca" at bounding box center [150, 18] width 145 height 48
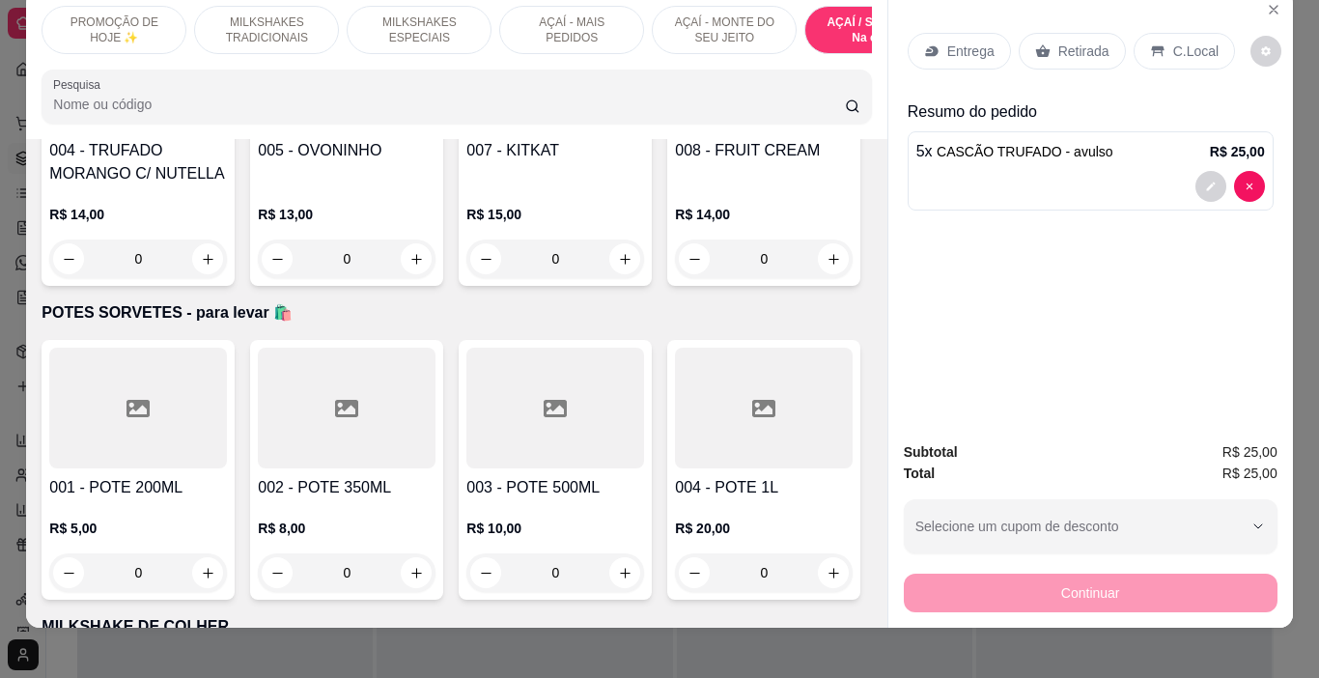
scroll to position [0, 0]
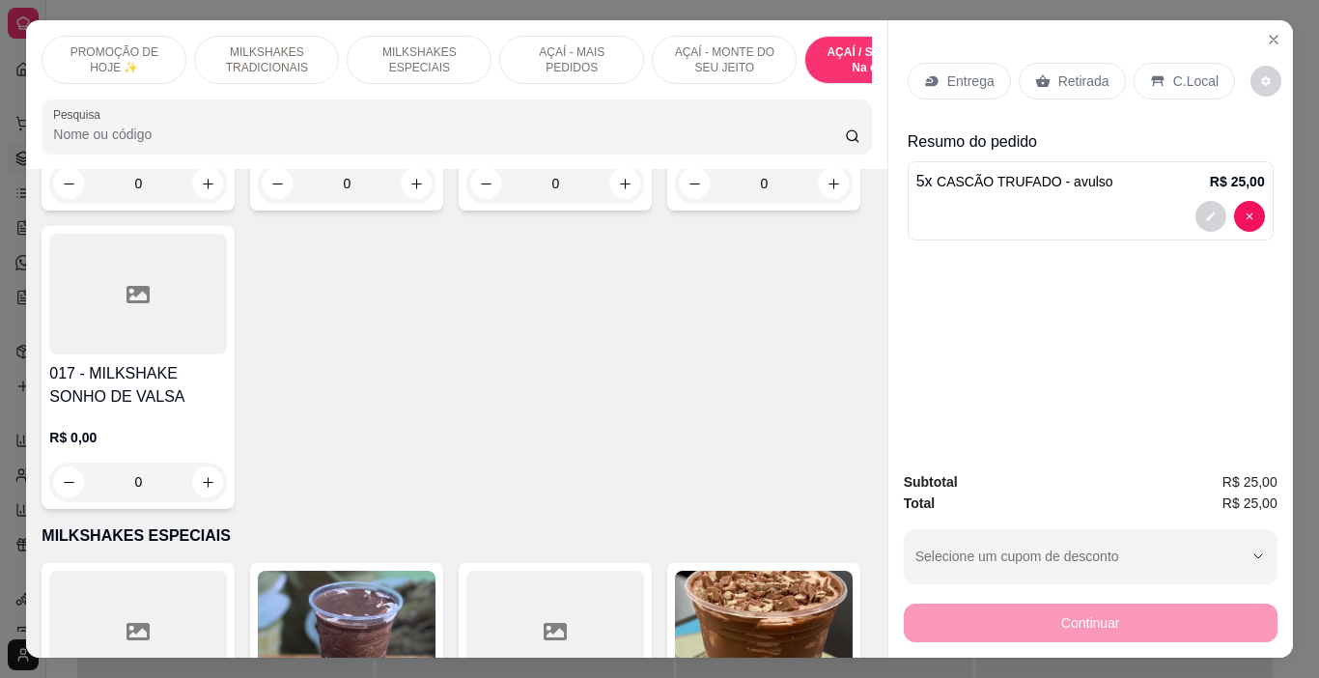
click at [158, 53] on p "PROMOÇÃO DE HOJE ✨" at bounding box center [114, 59] width 112 height 31
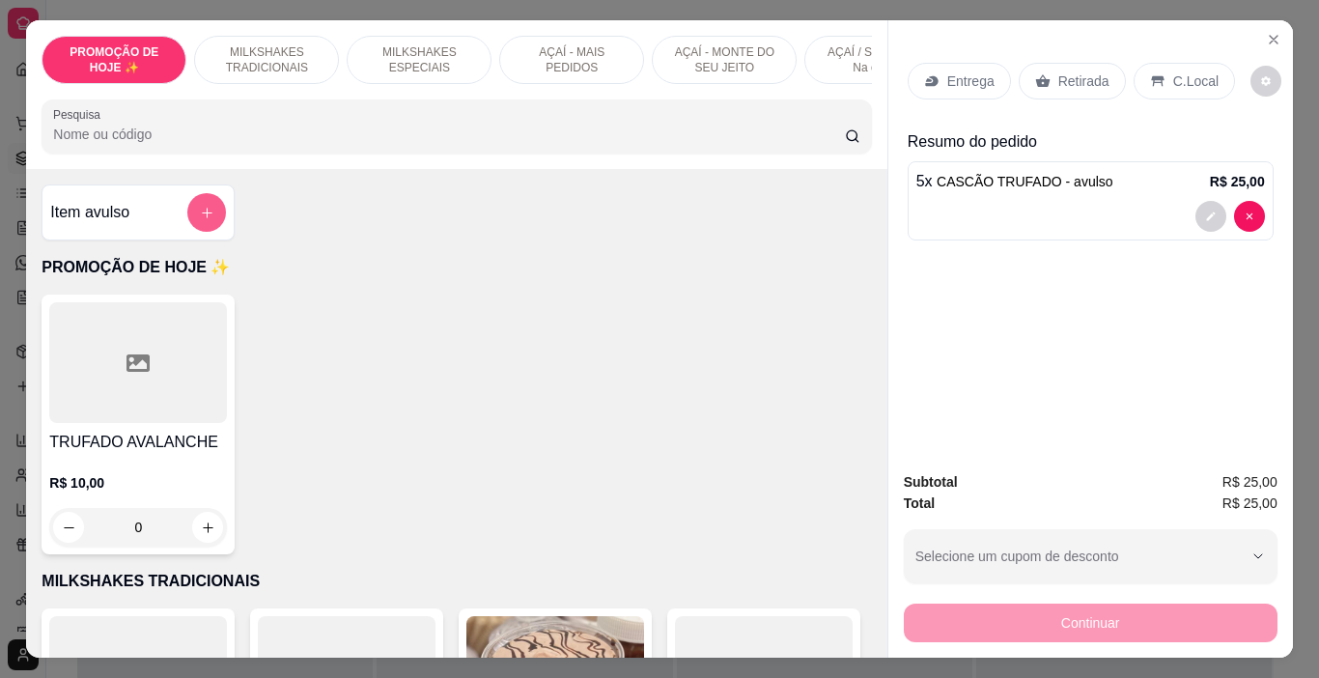
click at [194, 211] on button "add-separate-item" at bounding box center [206, 212] width 39 height 39
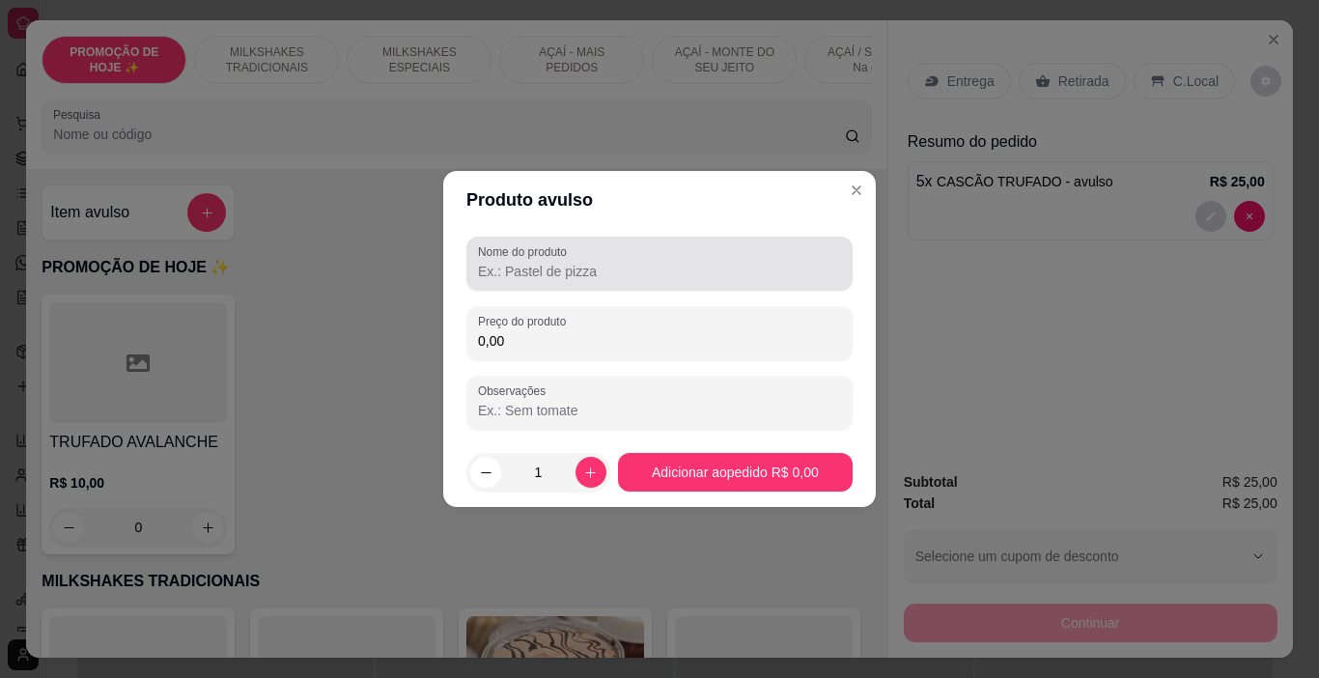
click at [491, 263] on input "Nome do produto" at bounding box center [659, 271] width 363 height 19
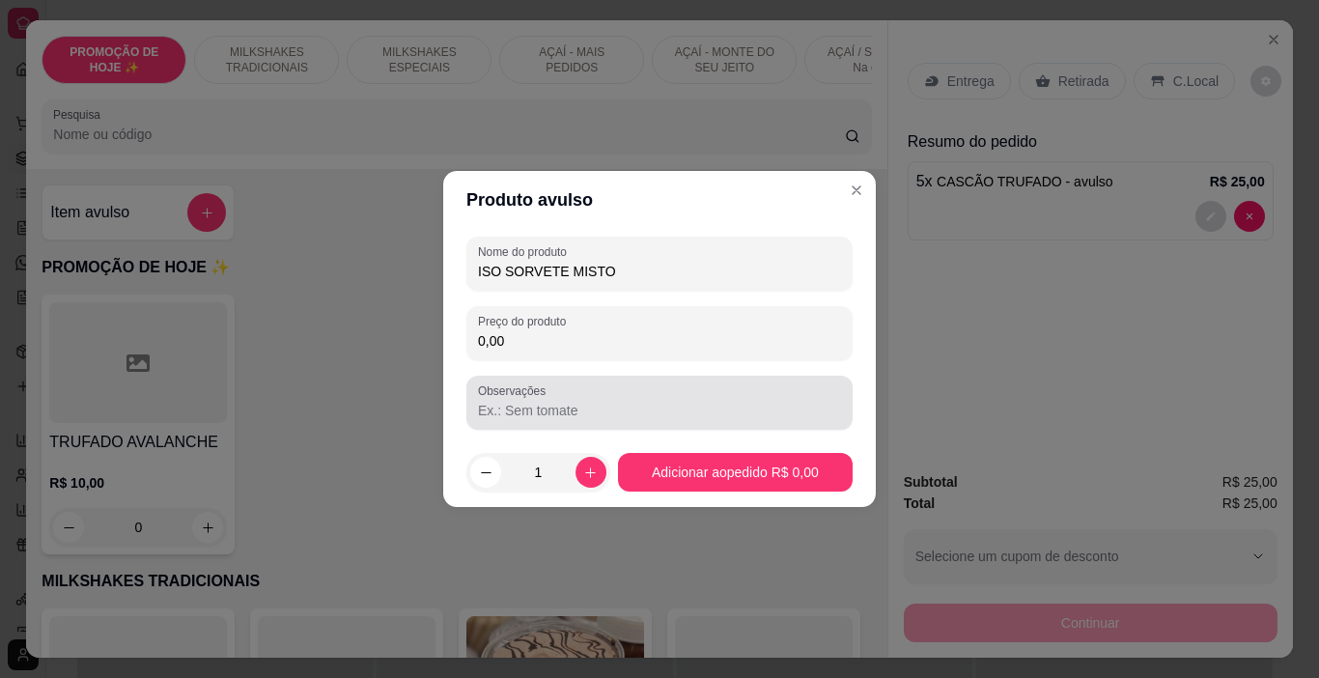
type input "ISO SORVETE MISTO"
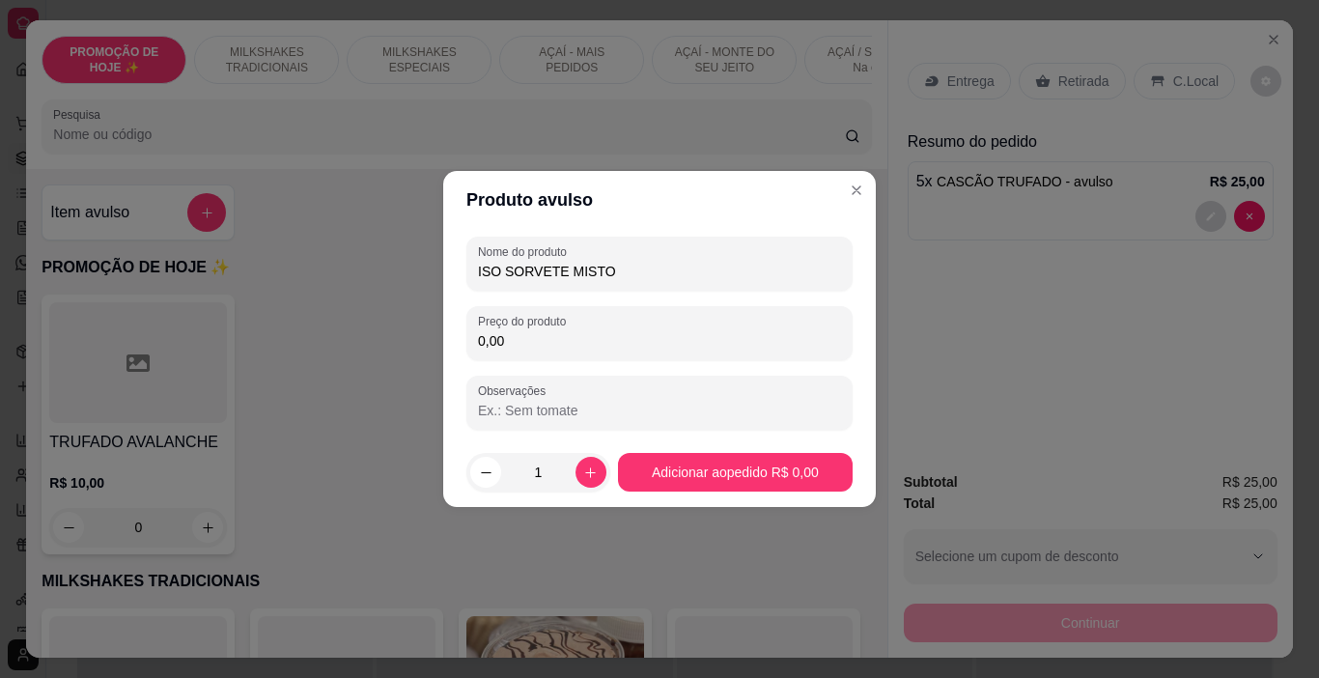
click at [603, 405] on input "Observações" at bounding box center [659, 410] width 363 height 19
type input "C"
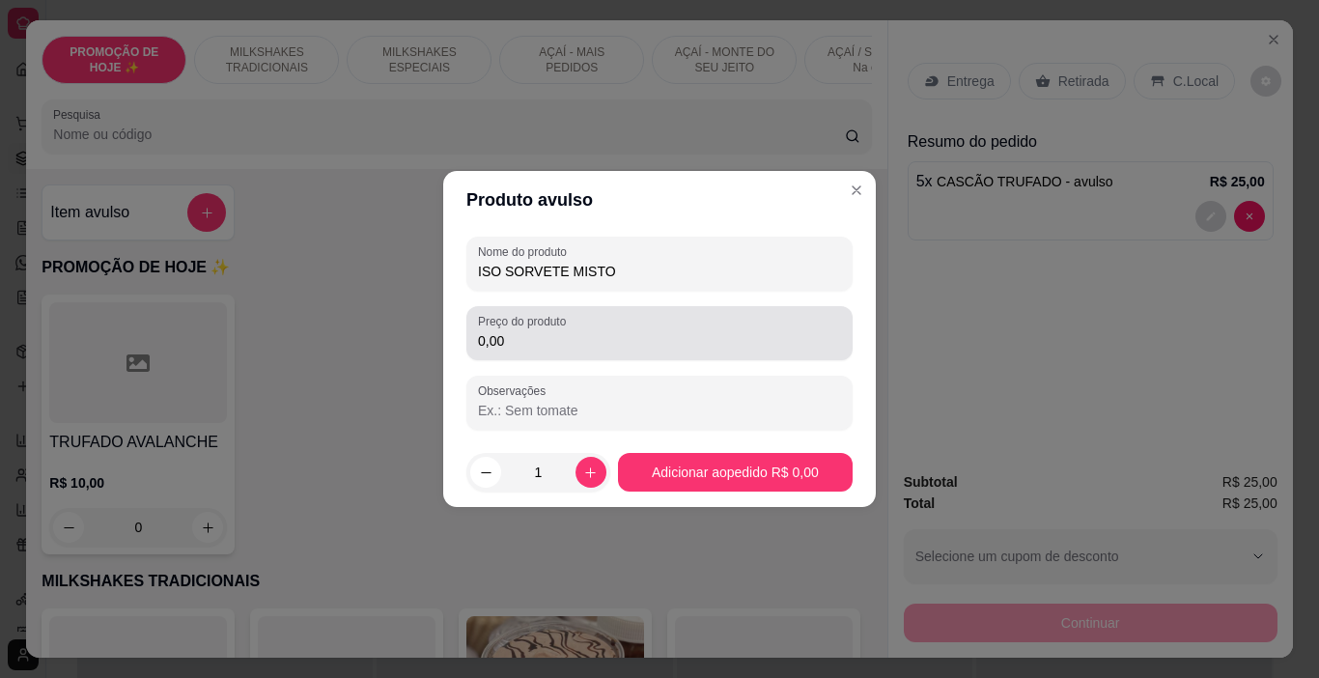
click at [580, 330] on div "0,00" at bounding box center [659, 333] width 363 height 39
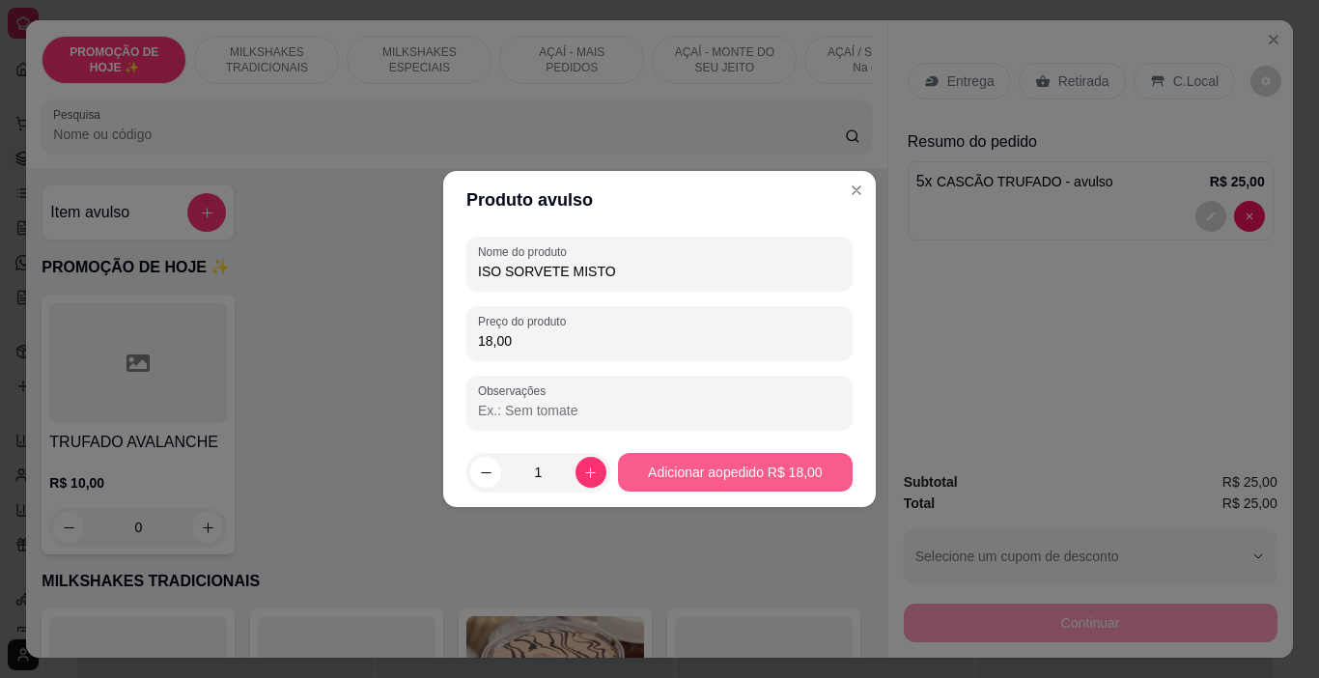
type input "18,00"
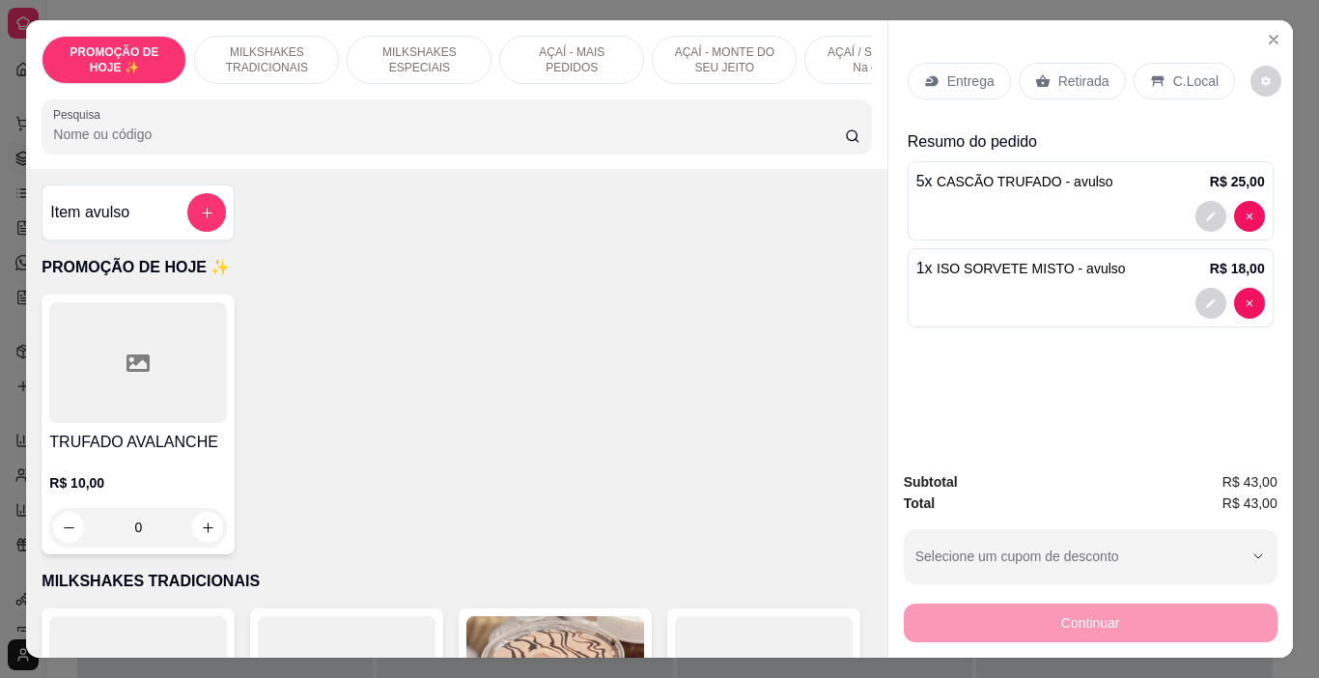
click at [1052, 87] on div "Retirada" at bounding box center [1072, 81] width 107 height 37
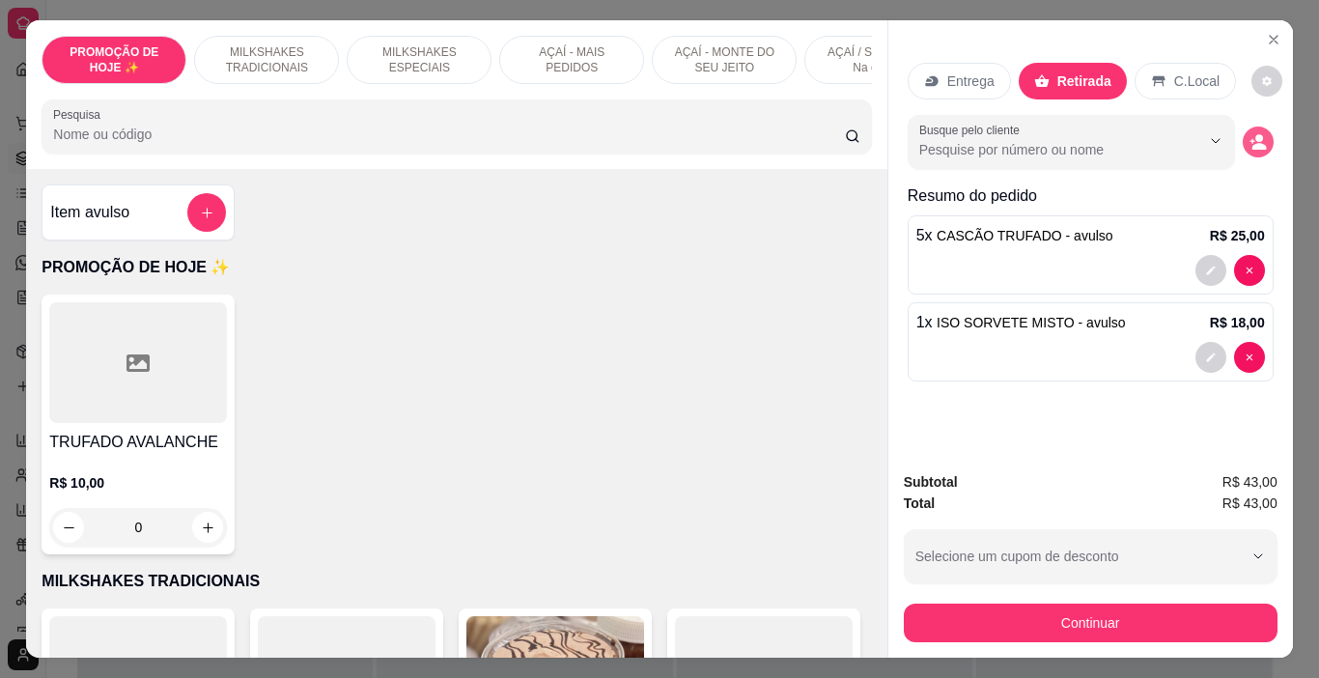
click at [1250, 133] on icon "decrease-product-quantity" at bounding box center [1258, 141] width 17 height 17
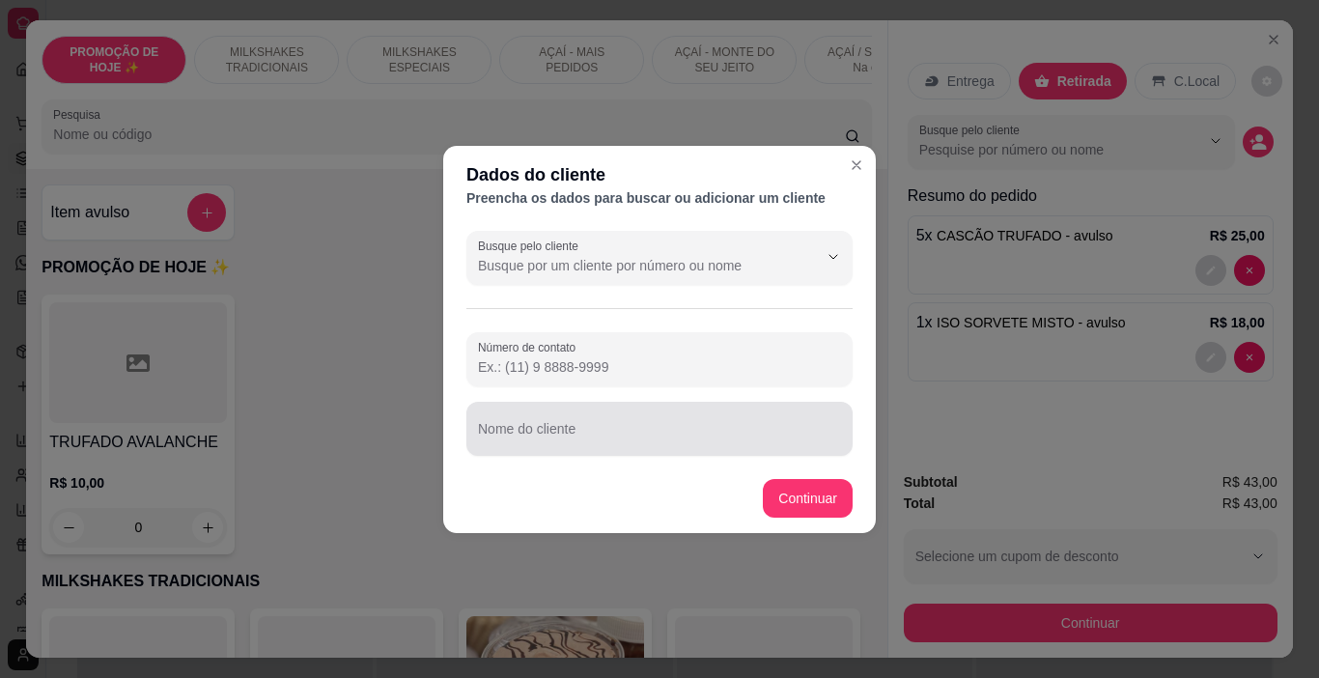
click at [592, 436] on input "Nome do cliente" at bounding box center [659, 436] width 363 height 19
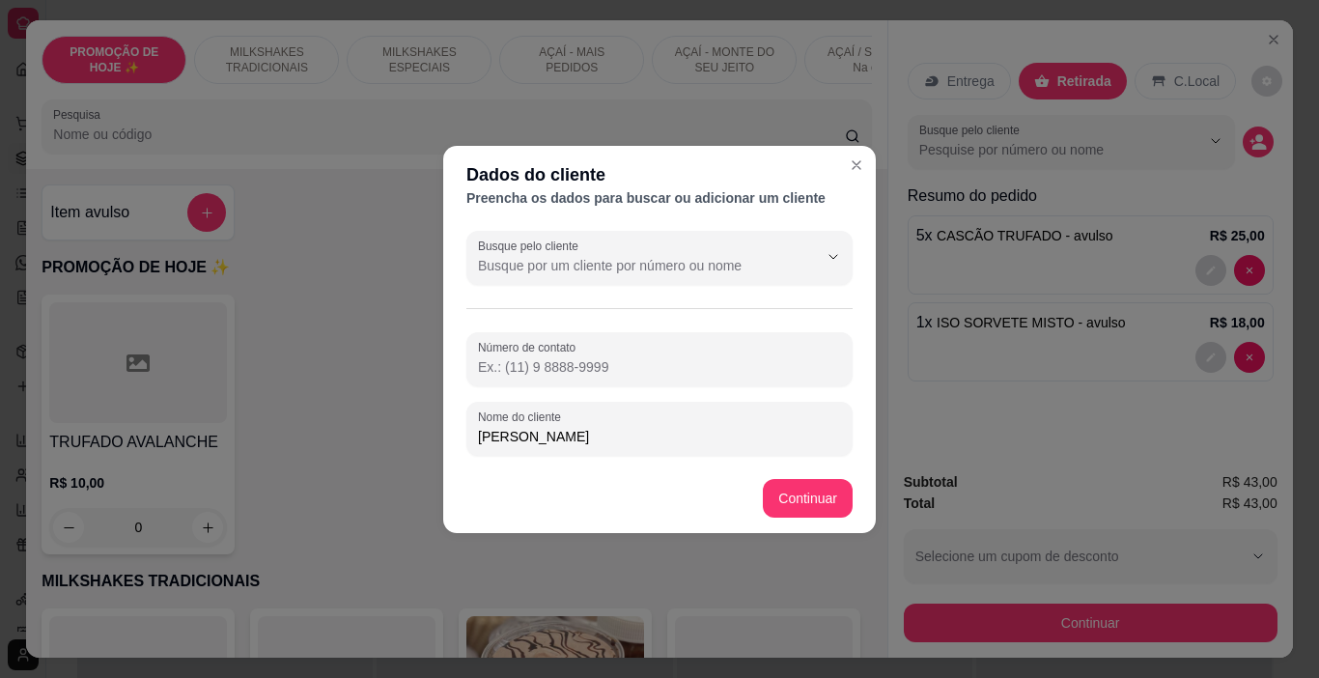
type input "[PERSON_NAME]"
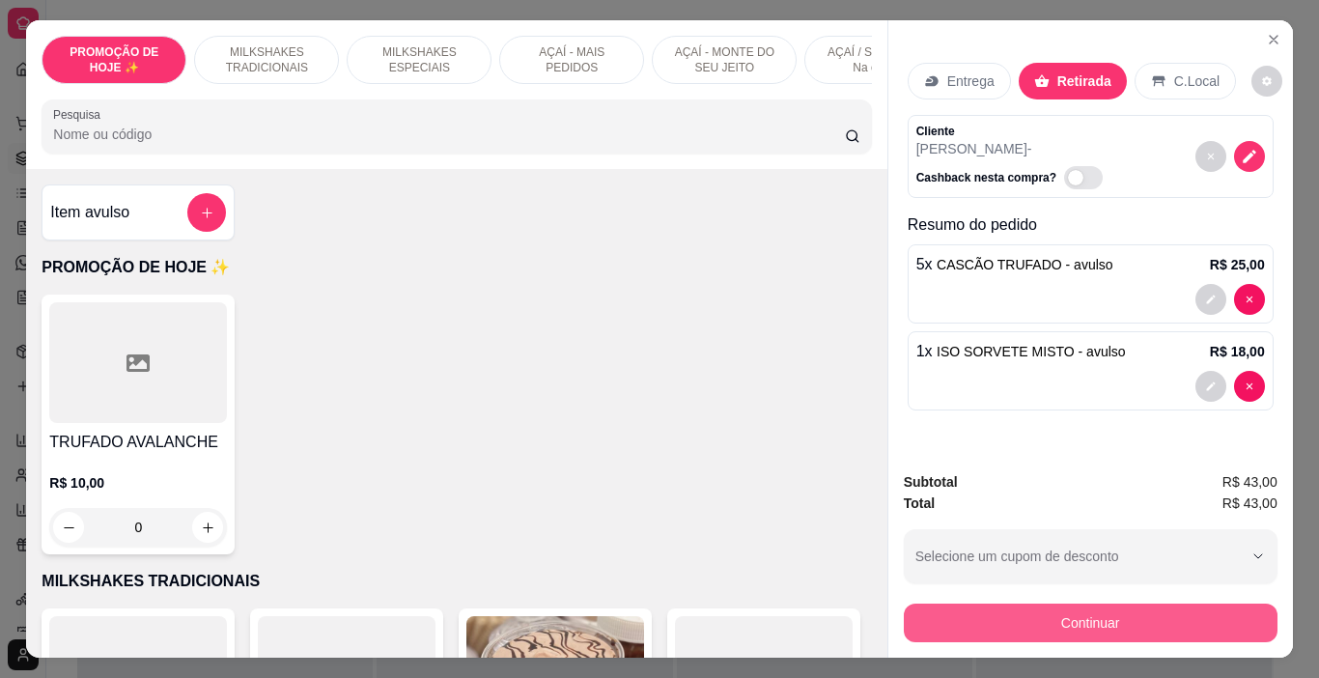
click at [1063, 621] on button "Continuar" at bounding box center [1091, 623] width 374 height 39
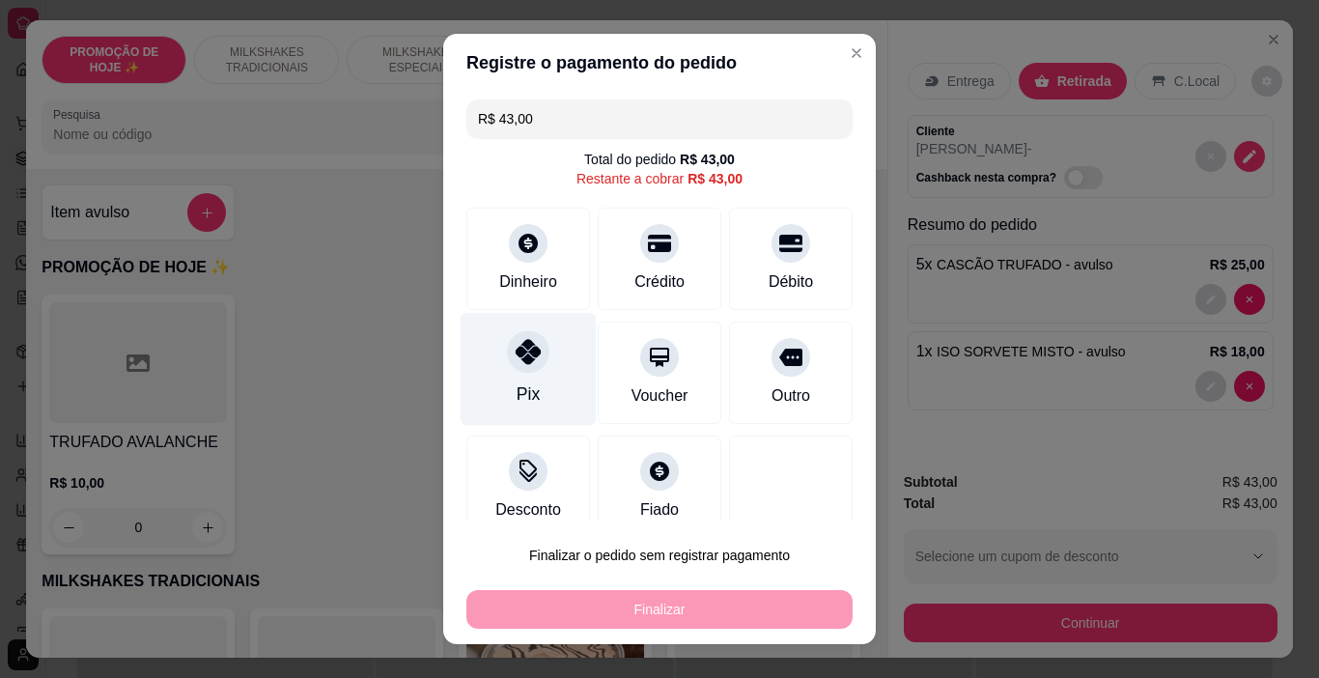
click at [523, 377] on div "Pix" at bounding box center [529, 369] width 136 height 113
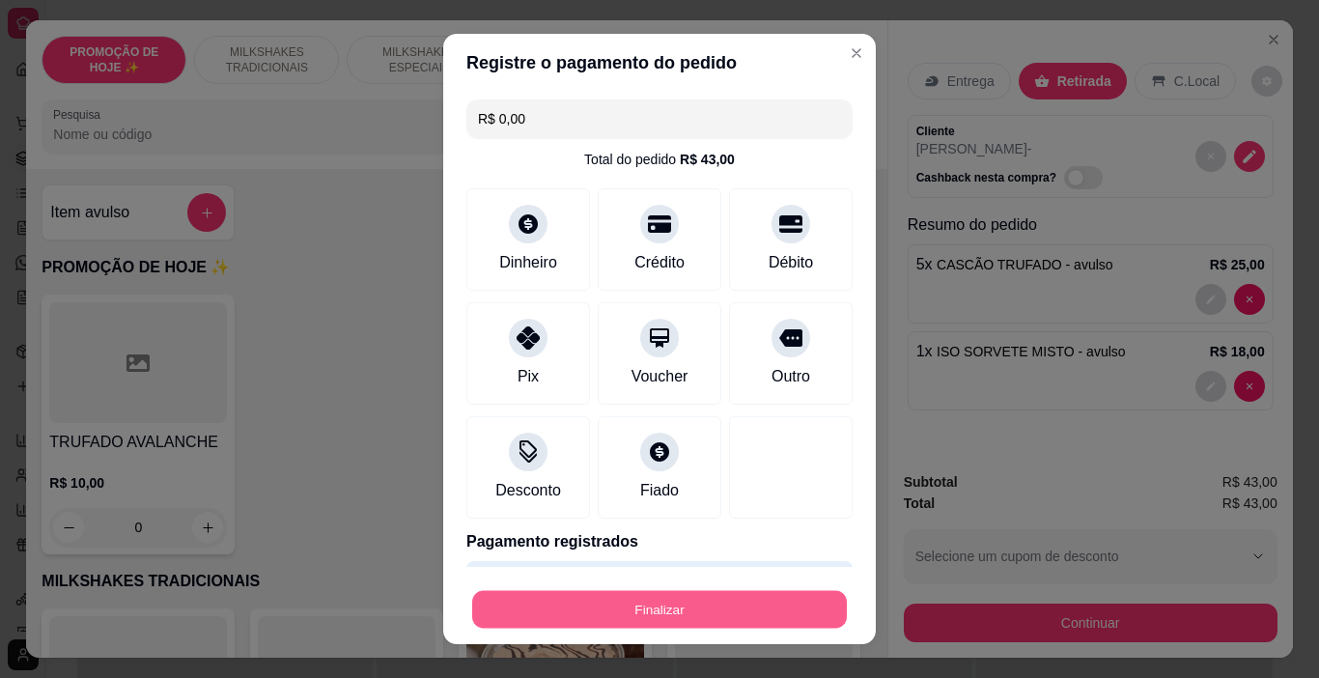
click at [691, 609] on button "Finalizar" at bounding box center [659, 610] width 375 height 38
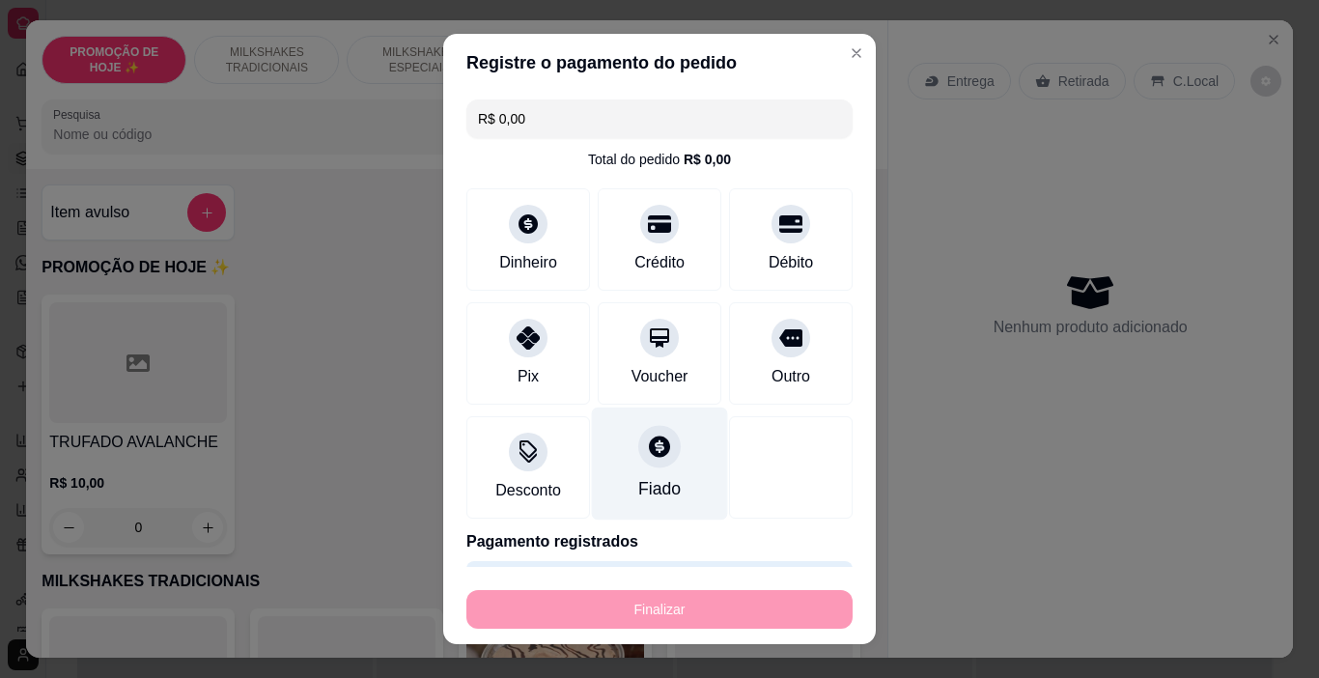
type input "-R$ 43,00"
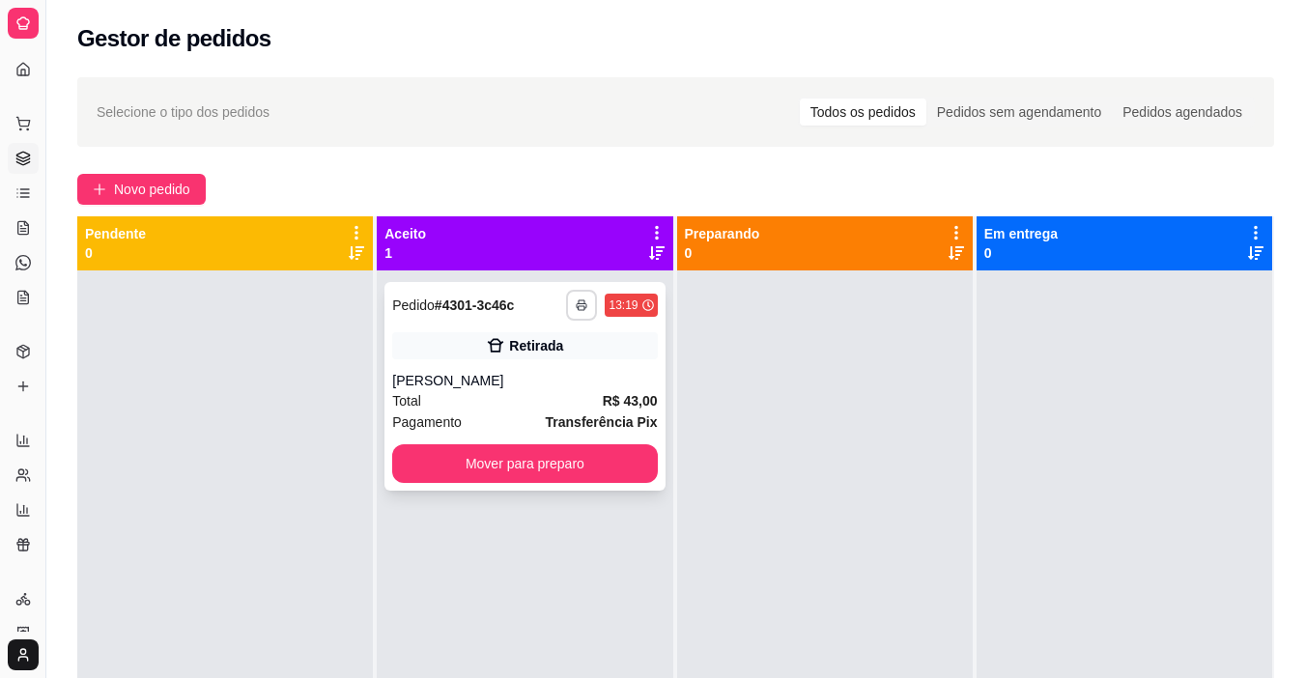
click at [578, 311] on button "button" at bounding box center [581, 305] width 31 height 31
click at [540, 364] on button "IMPRESSORA" at bounding box center [523, 372] width 135 height 30
click at [848, 462] on div at bounding box center [825, 609] width 296 height 678
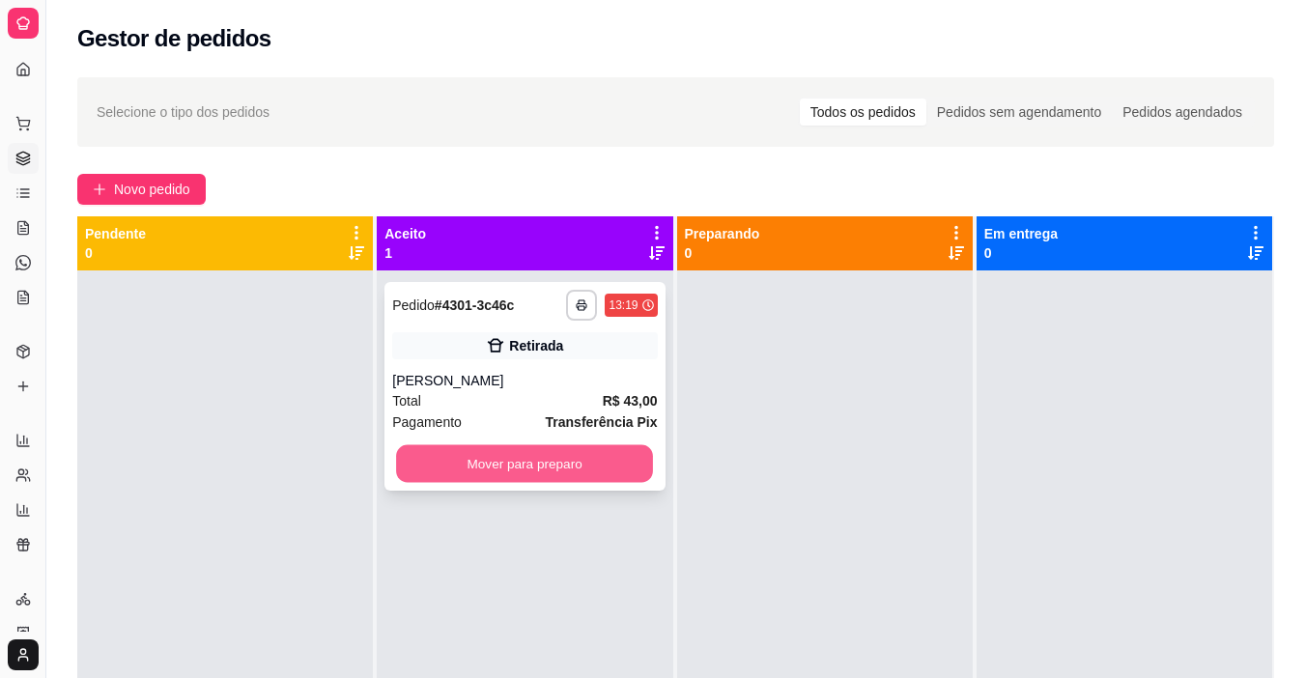
click at [585, 465] on button "Mover para preparo" at bounding box center [524, 464] width 257 height 38
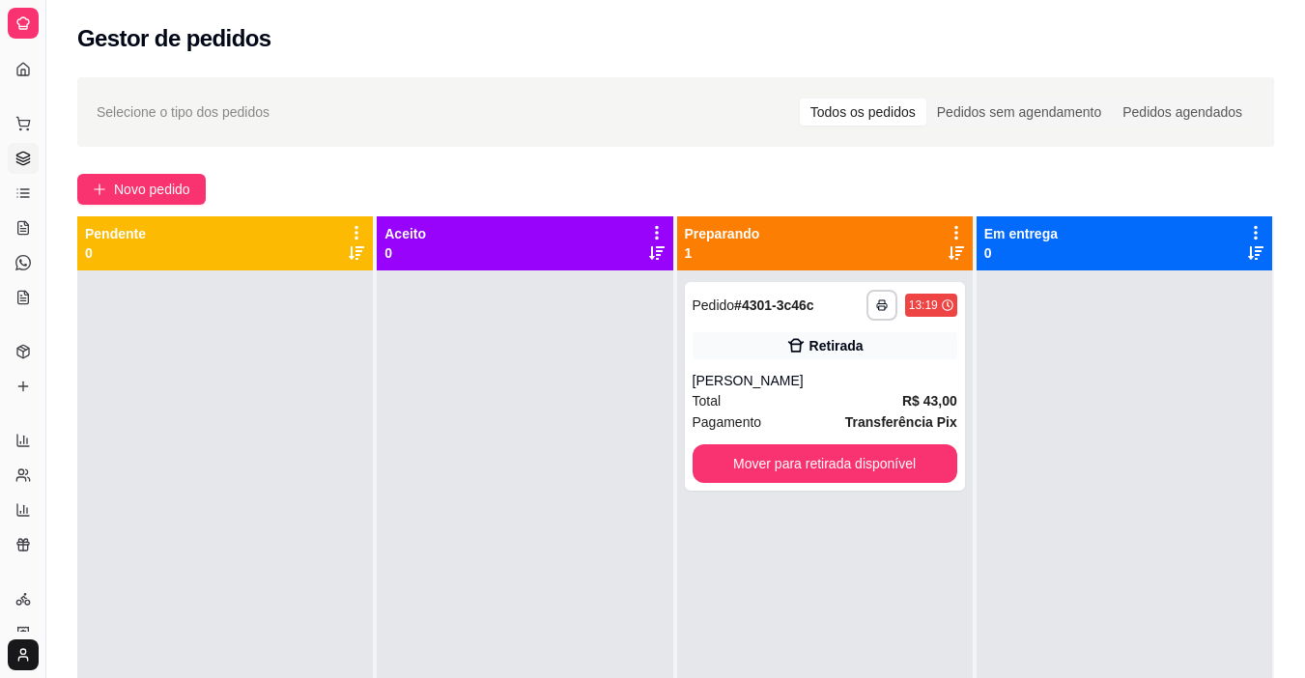
click at [840, 440] on div "**********" at bounding box center [825, 386] width 280 height 209
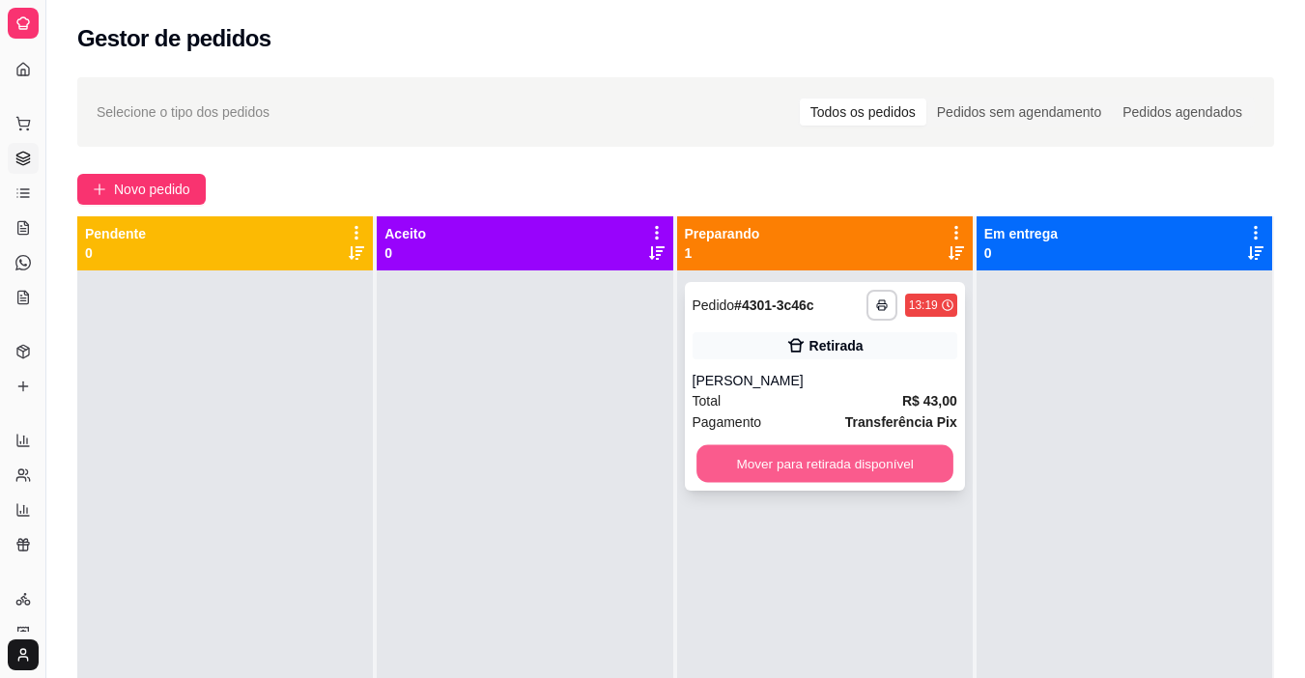
click at [864, 462] on button "Mover para retirada disponível" at bounding box center [824, 464] width 257 height 38
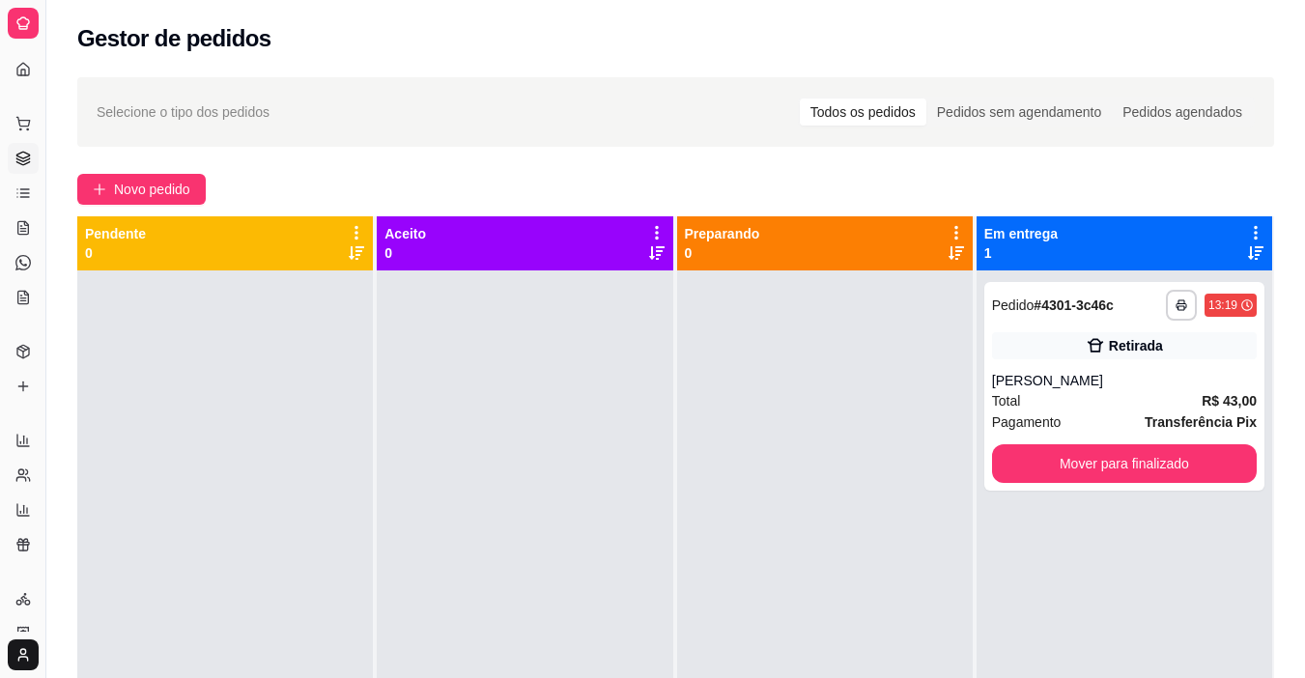
click at [549, 669] on div at bounding box center [525, 609] width 296 height 678
click at [734, 311] on div at bounding box center [825, 609] width 296 height 678
click at [147, 183] on span "Novo pedido" at bounding box center [152, 189] width 76 height 21
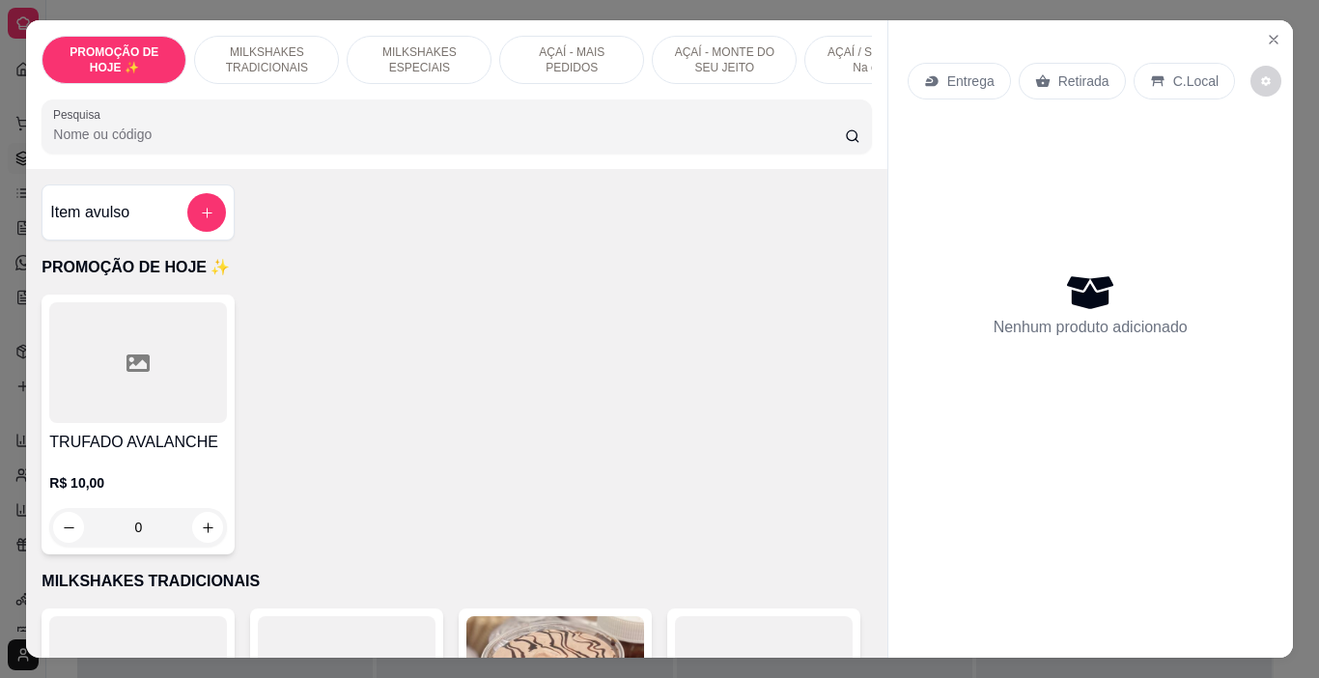
click at [280, 55] on p "MILKSHAKES TRADICIONAIS" at bounding box center [267, 59] width 112 height 31
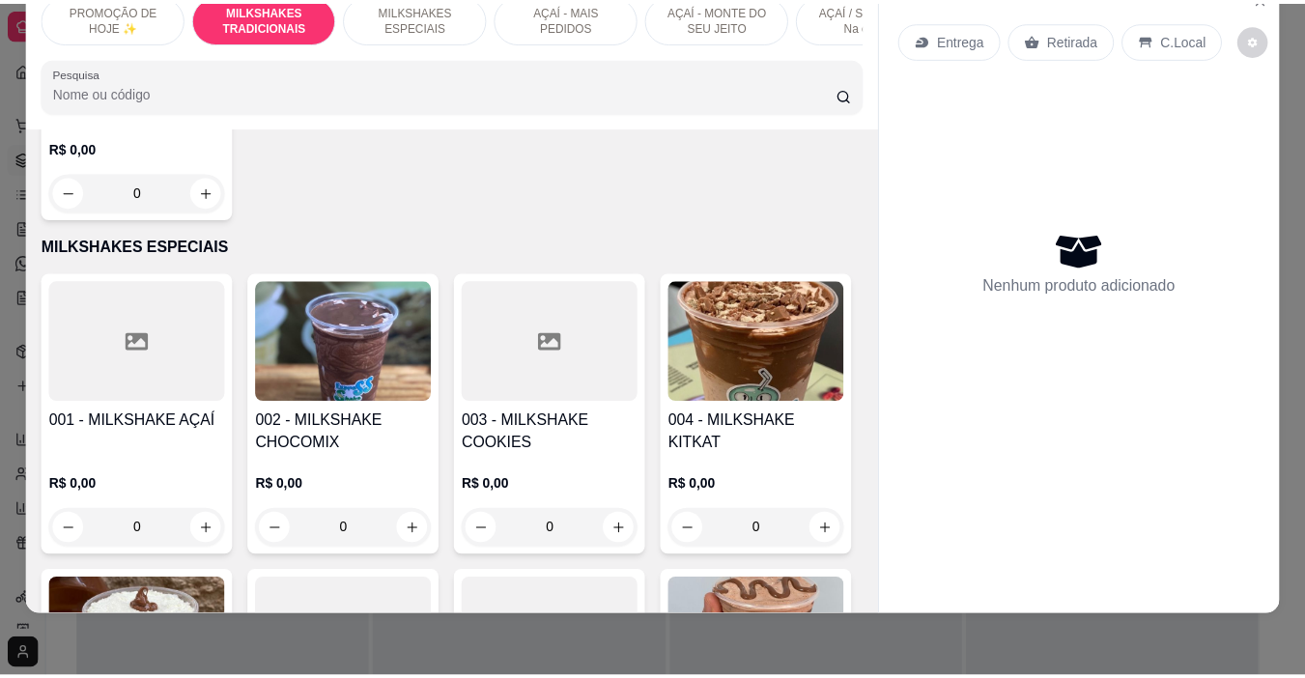
scroll to position [1849, 0]
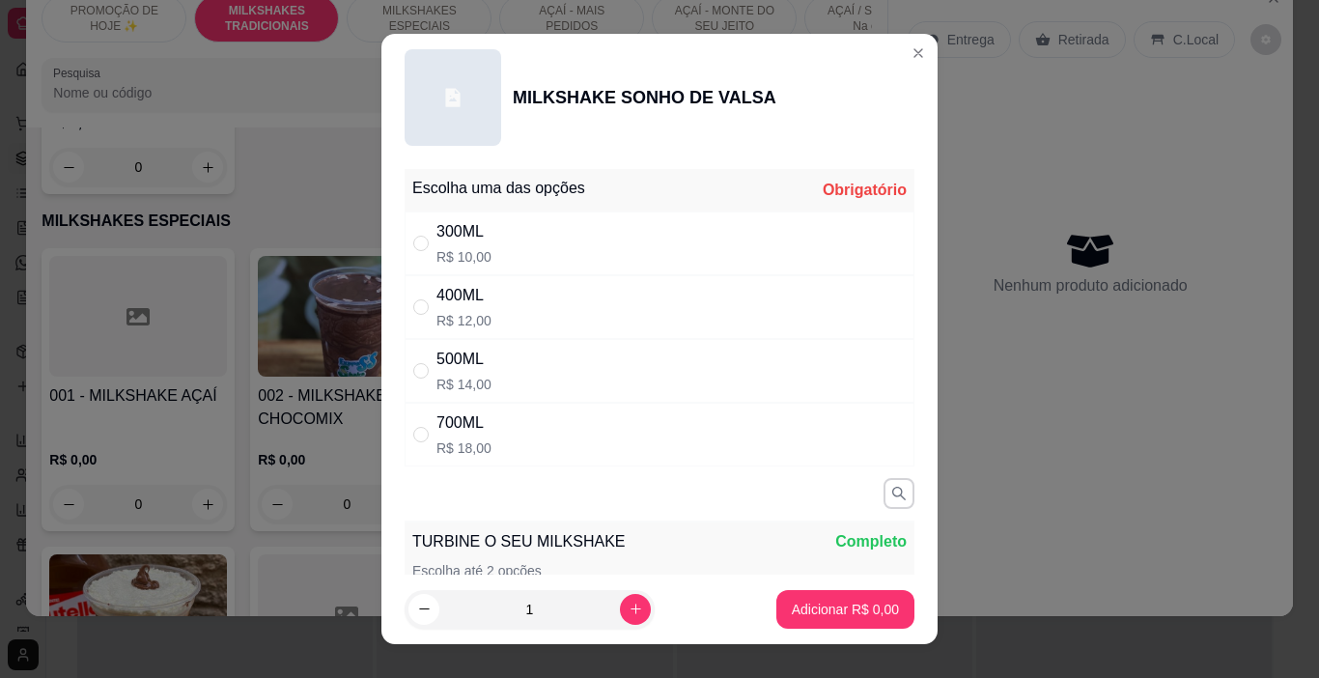
click at [441, 304] on div "400ML" at bounding box center [464, 295] width 55 height 23
radio input "true"
click at [851, 617] on p "Adicionar R$ 12,00" at bounding box center [841, 609] width 115 height 19
type input "1"
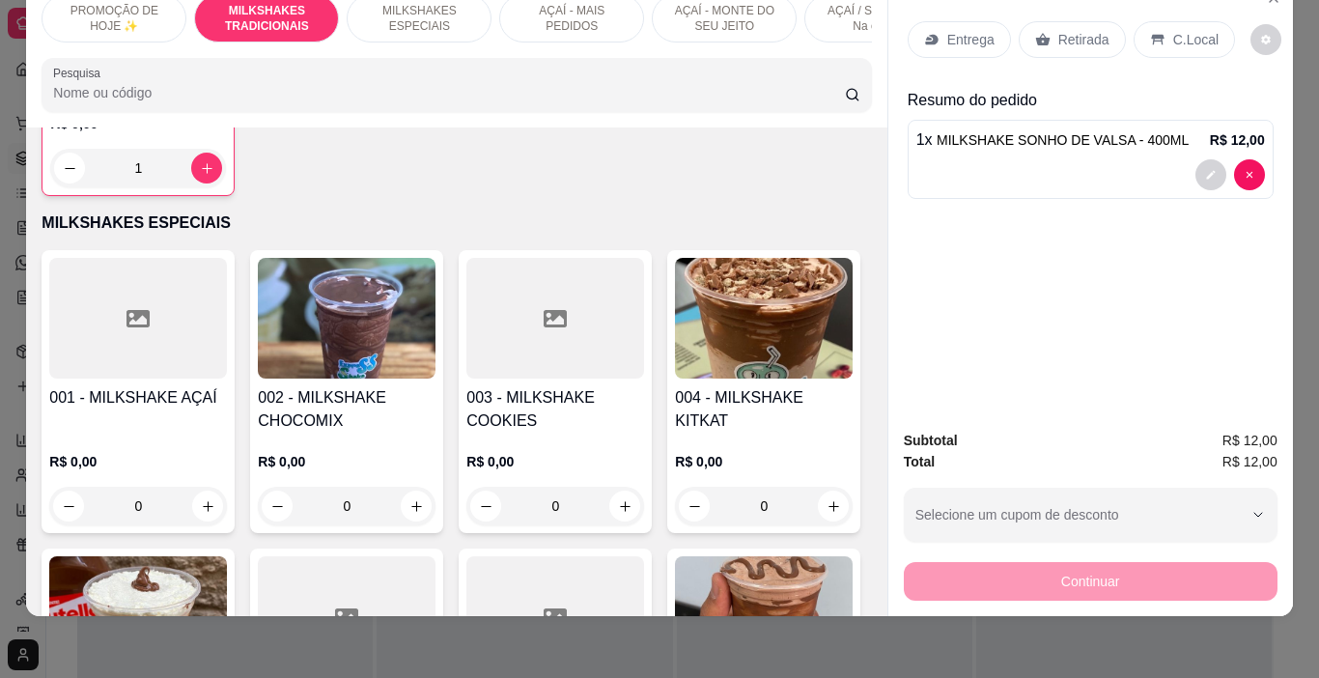
click at [1086, 41] on div "Retirada" at bounding box center [1072, 39] width 107 height 37
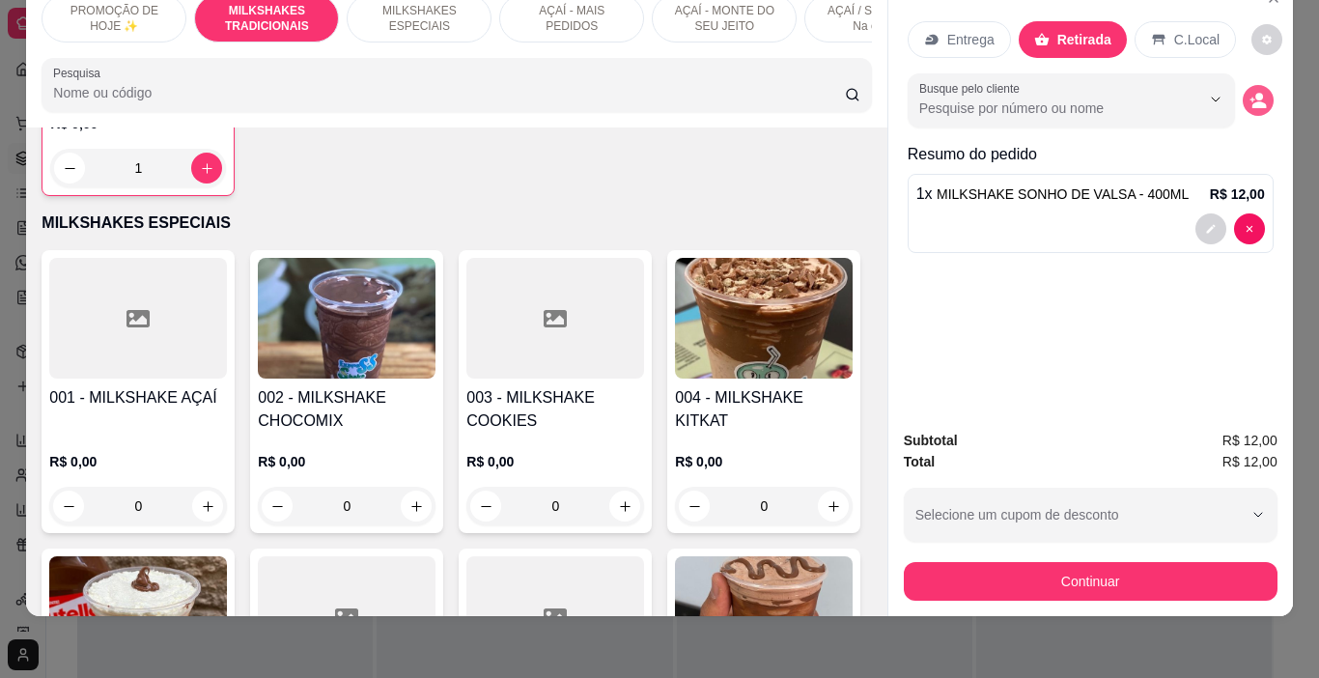
click at [1256, 92] on icon "decrease-product-quantity" at bounding box center [1258, 100] width 17 height 17
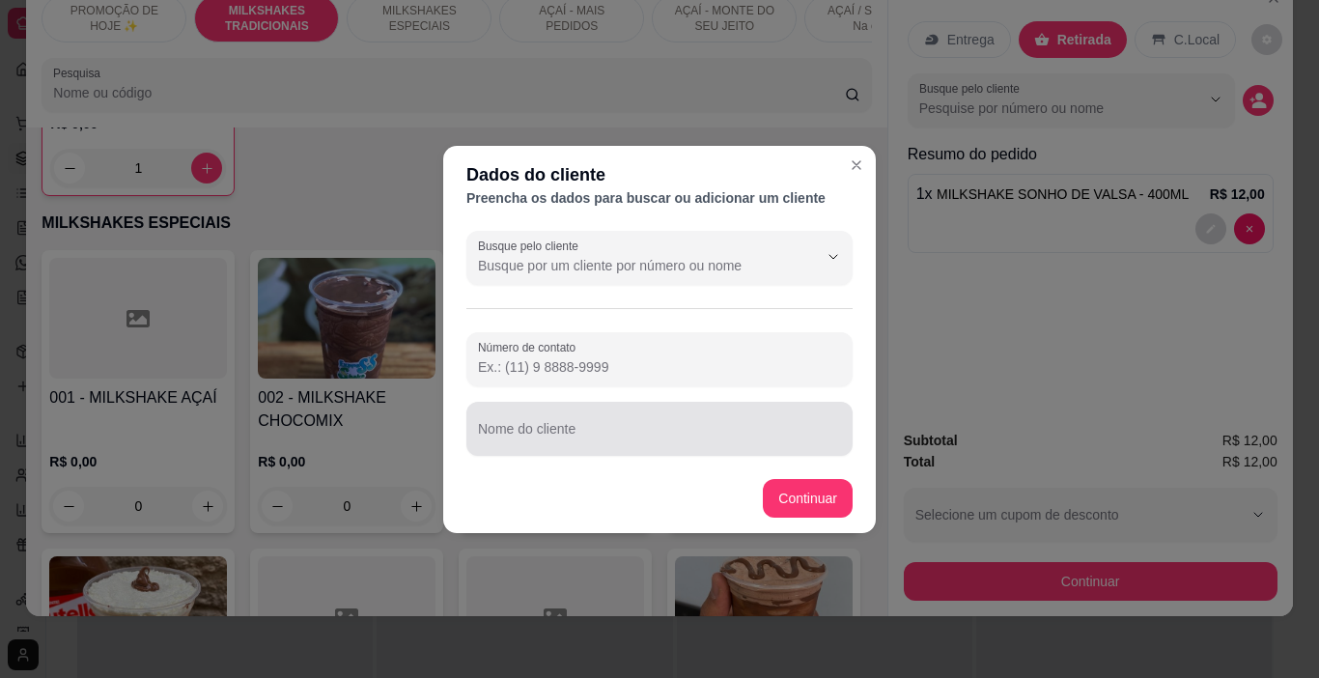
click at [642, 416] on div at bounding box center [659, 428] width 363 height 39
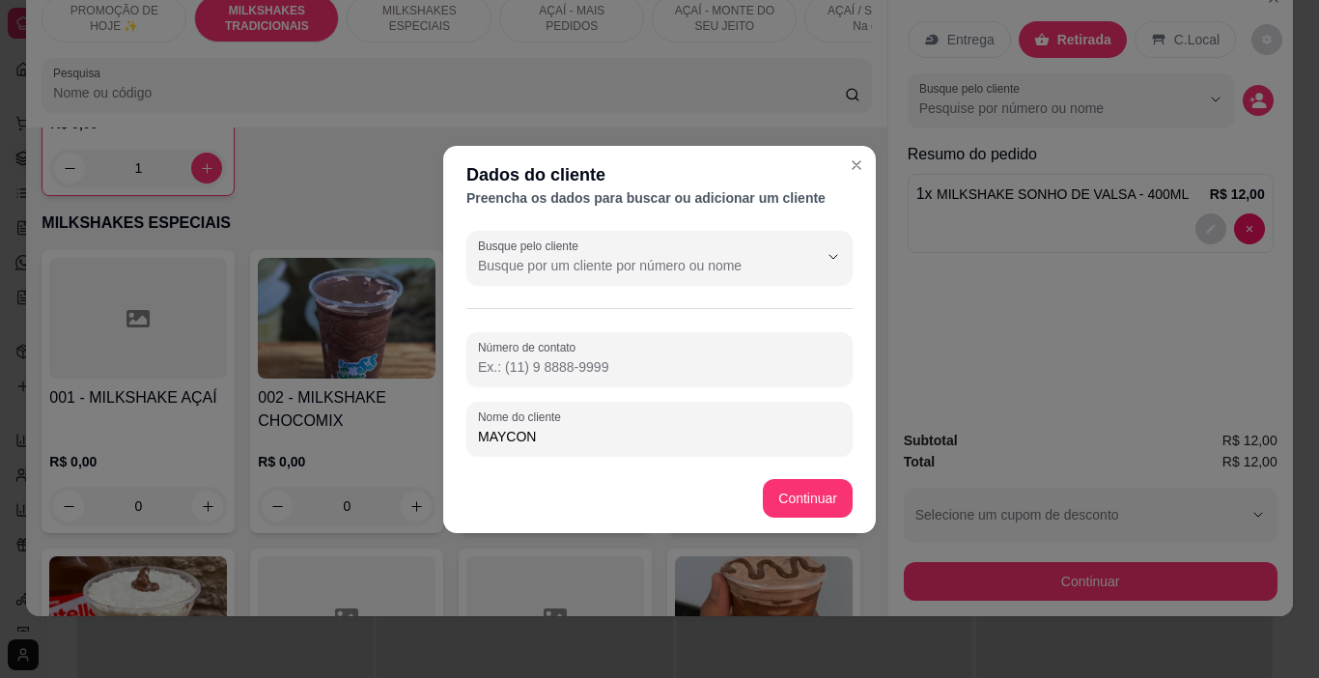
type input "MAYCON"
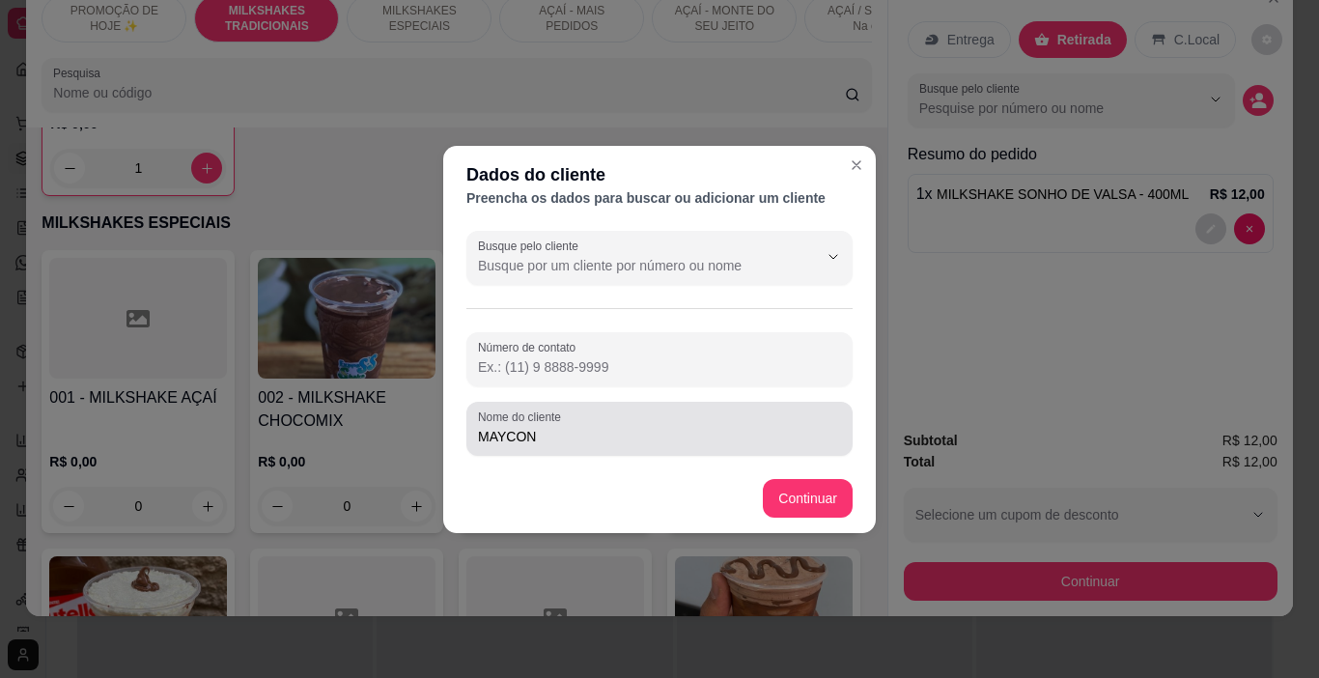
drag, startPoint x: 642, startPoint y: 416, endPoint x: 1318, endPoint y: 346, distance: 679.7
click at [647, 415] on div "MAYCON" at bounding box center [659, 428] width 363 height 39
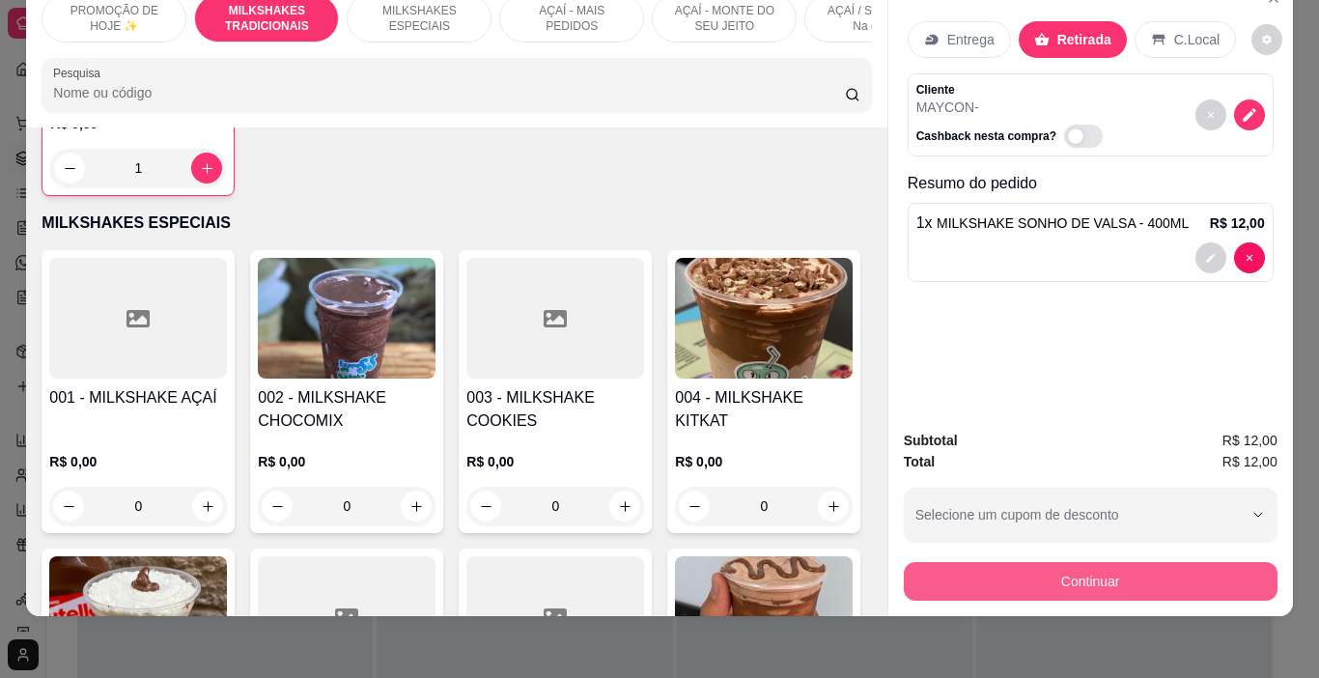
click at [1065, 562] on button "Continuar" at bounding box center [1091, 581] width 374 height 39
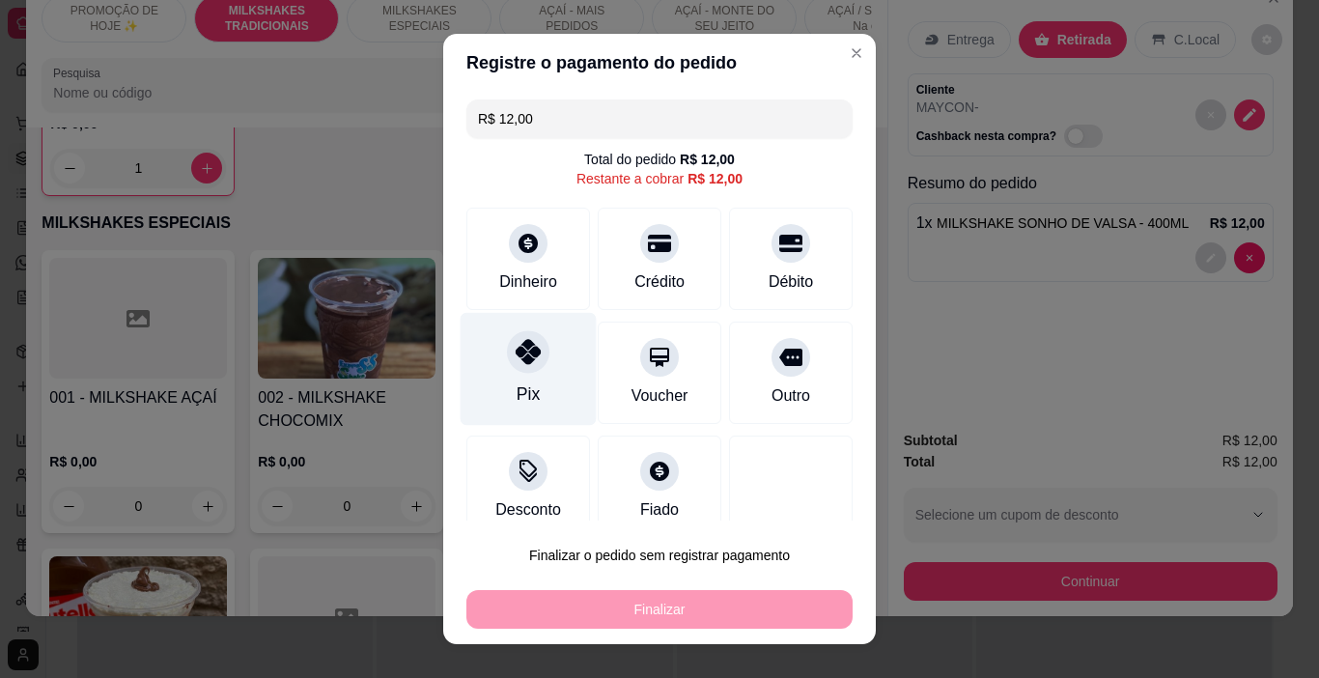
click at [516, 363] on icon at bounding box center [528, 351] width 25 height 25
type input "R$ 0,00"
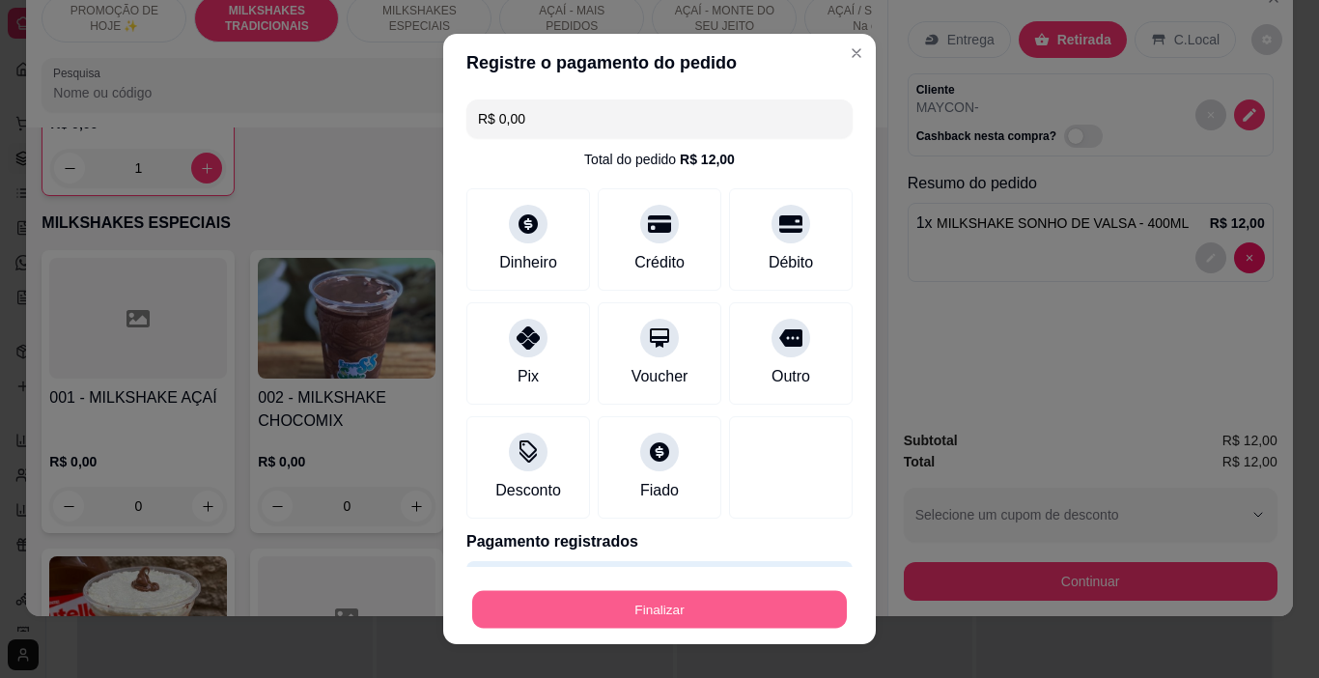
click at [641, 612] on button "Finalizar" at bounding box center [659, 610] width 375 height 38
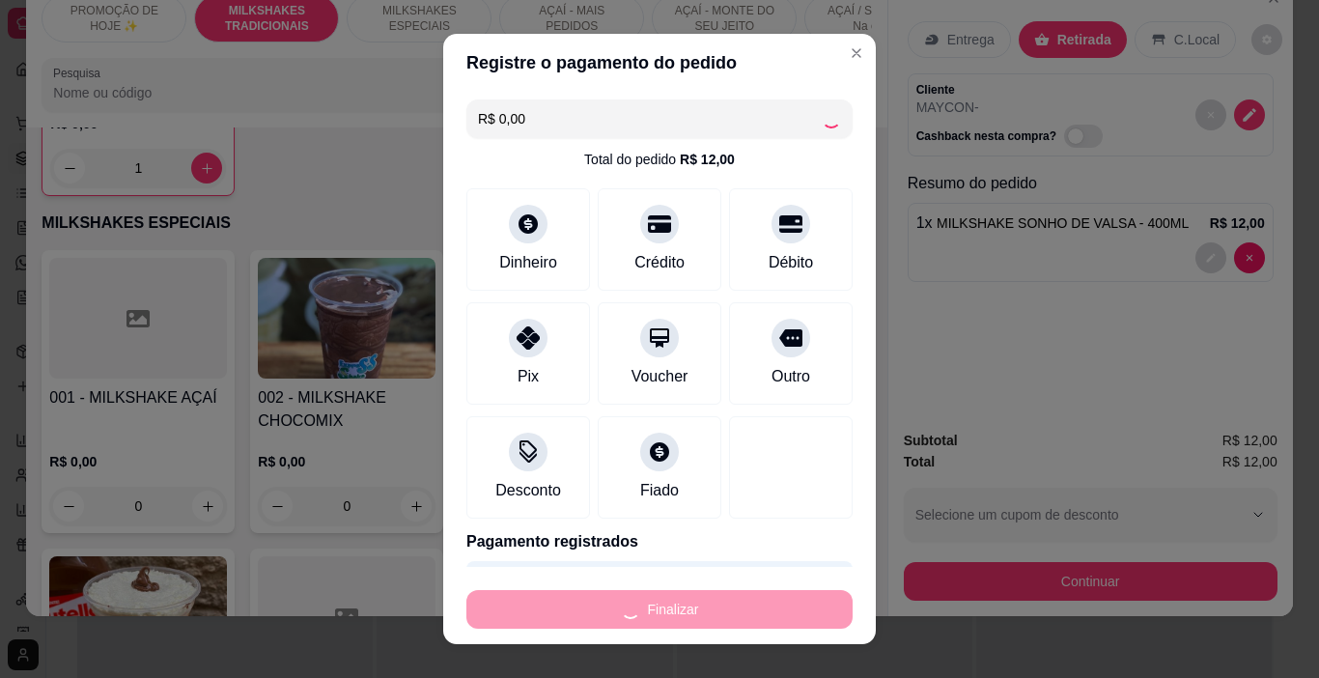
type input "0"
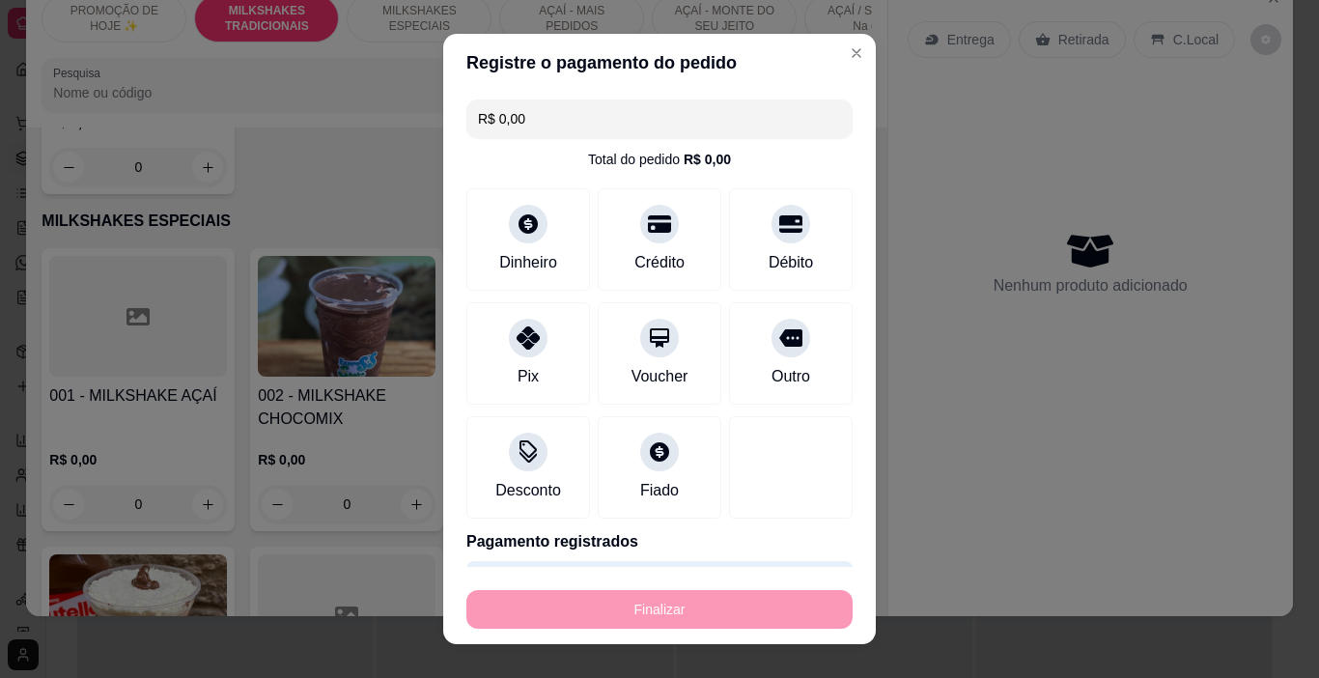
type input "-R$ 12,00"
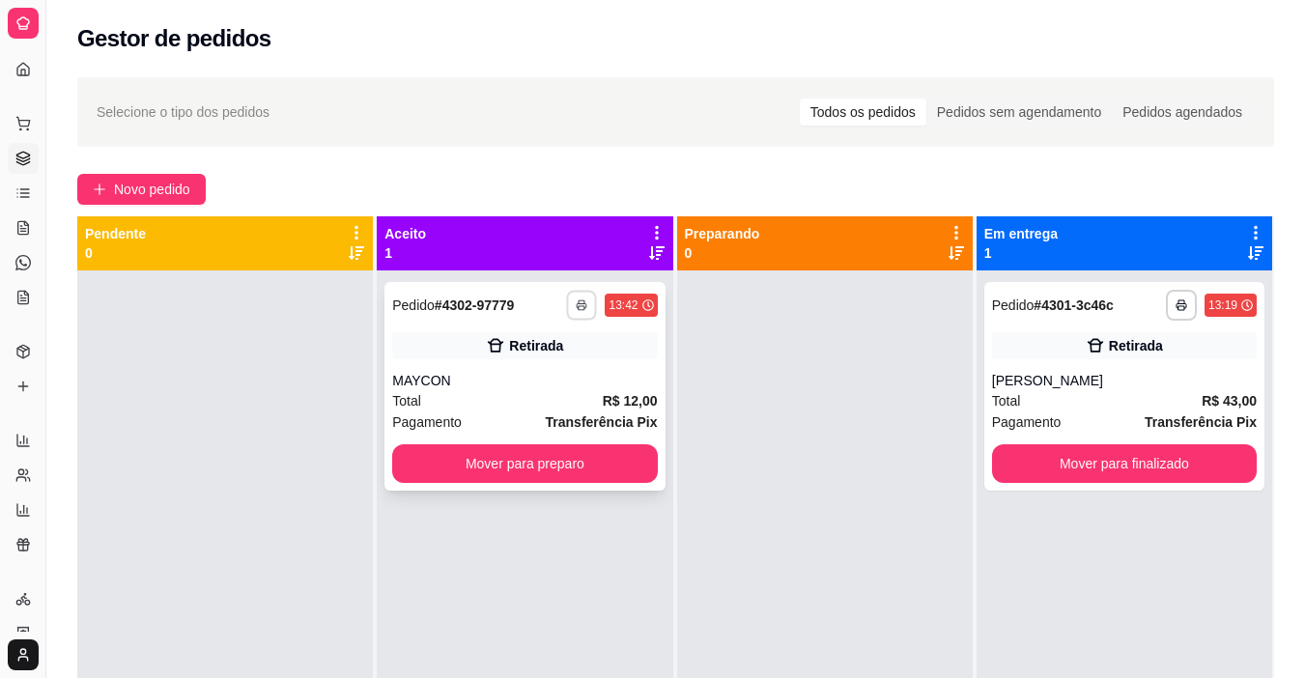
click at [567, 302] on button "button" at bounding box center [582, 305] width 30 height 30
click at [561, 374] on button "IMPRESSORA" at bounding box center [523, 372] width 135 height 30
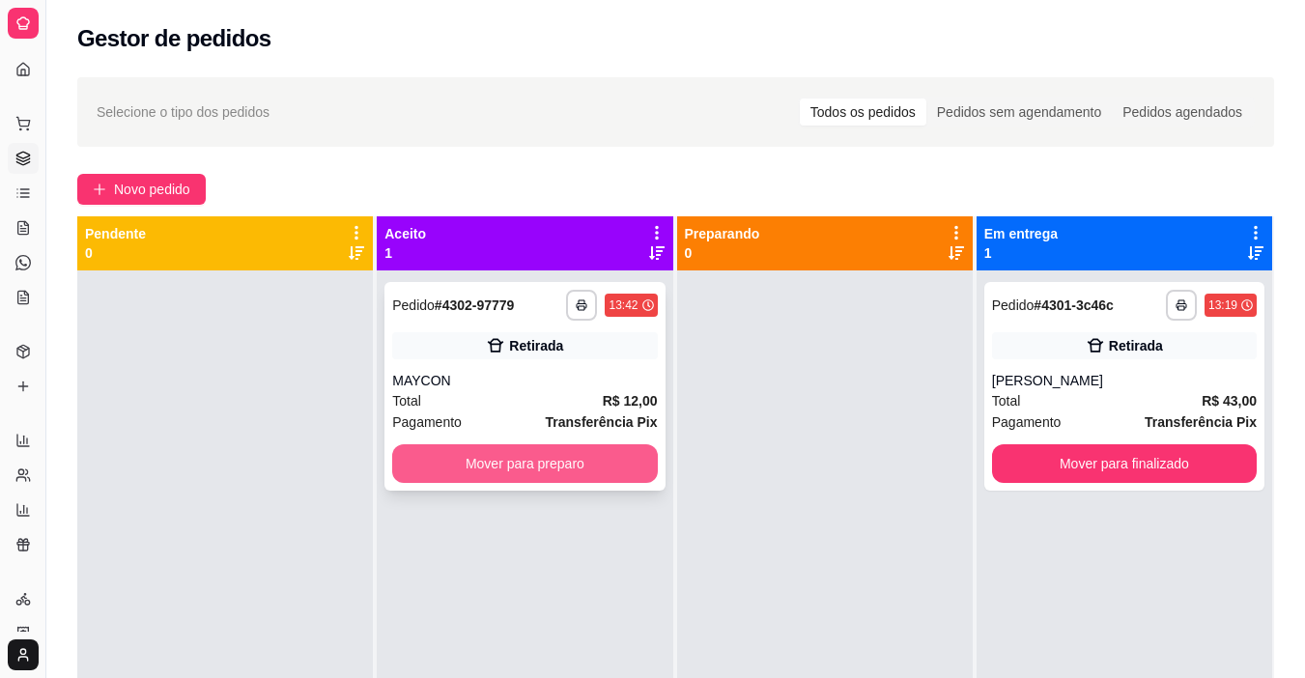
click at [609, 463] on button "Mover para preparo" at bounding box center [524, 463] width 265 height 39
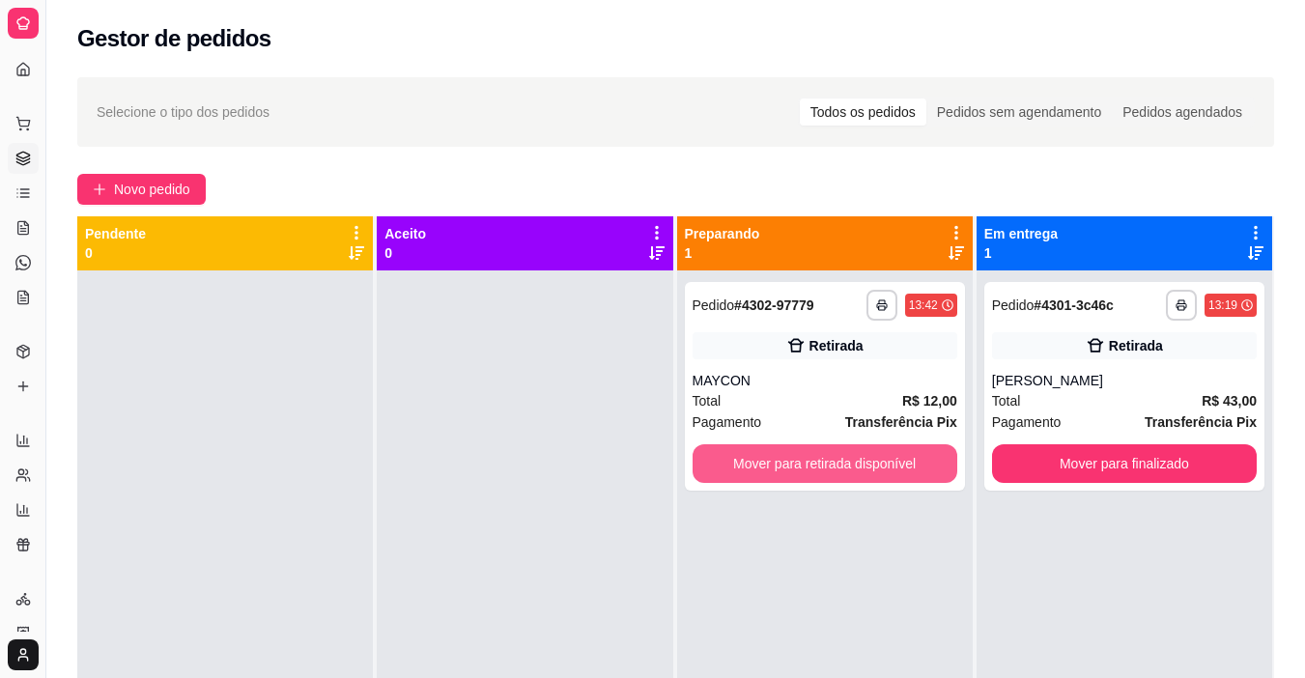
click at [752, 455] on button "Mover para retirada disponível" at bounding box center [824, 463] width 265 height 39
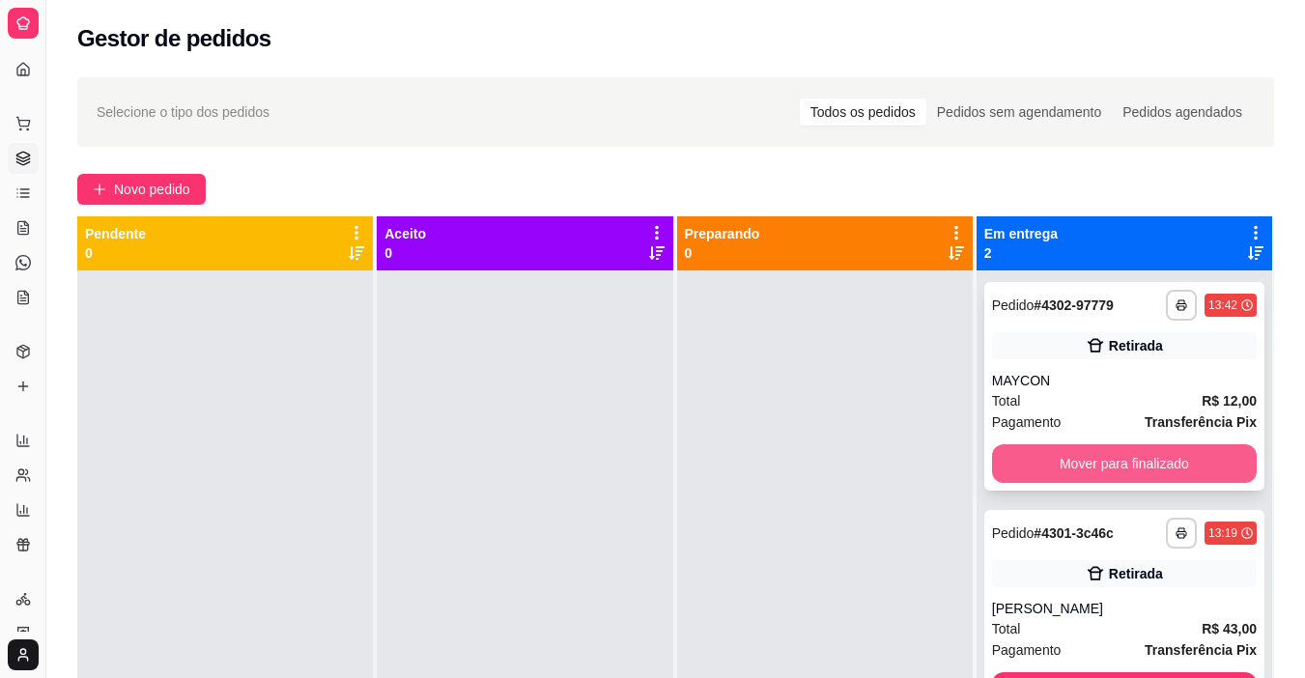
click at [1059, 461] on button "Mover para finalizado" at bounding box center [1124, 463] width 265 height 39
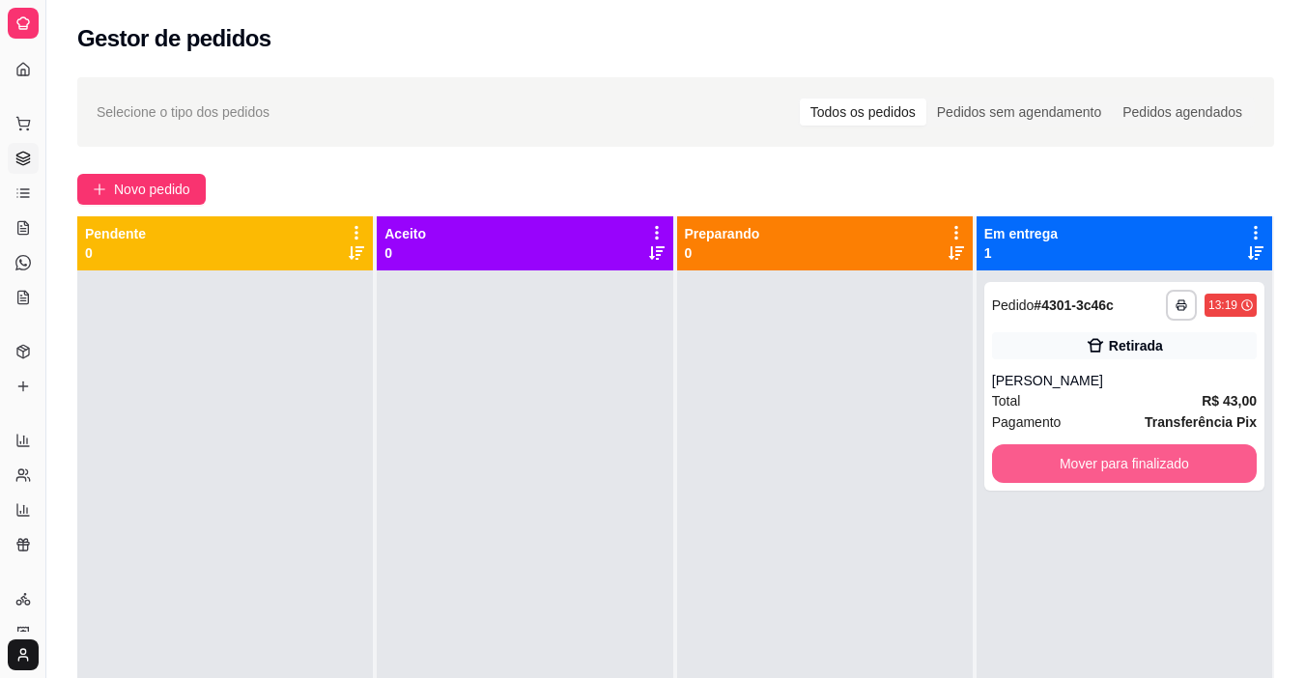
click at [1059, 461] on button "Mover para finalizado" at bounding box center [1124, 463] width 265 height 39
